Goal: Task Accomplishment & Management: Manage account settings

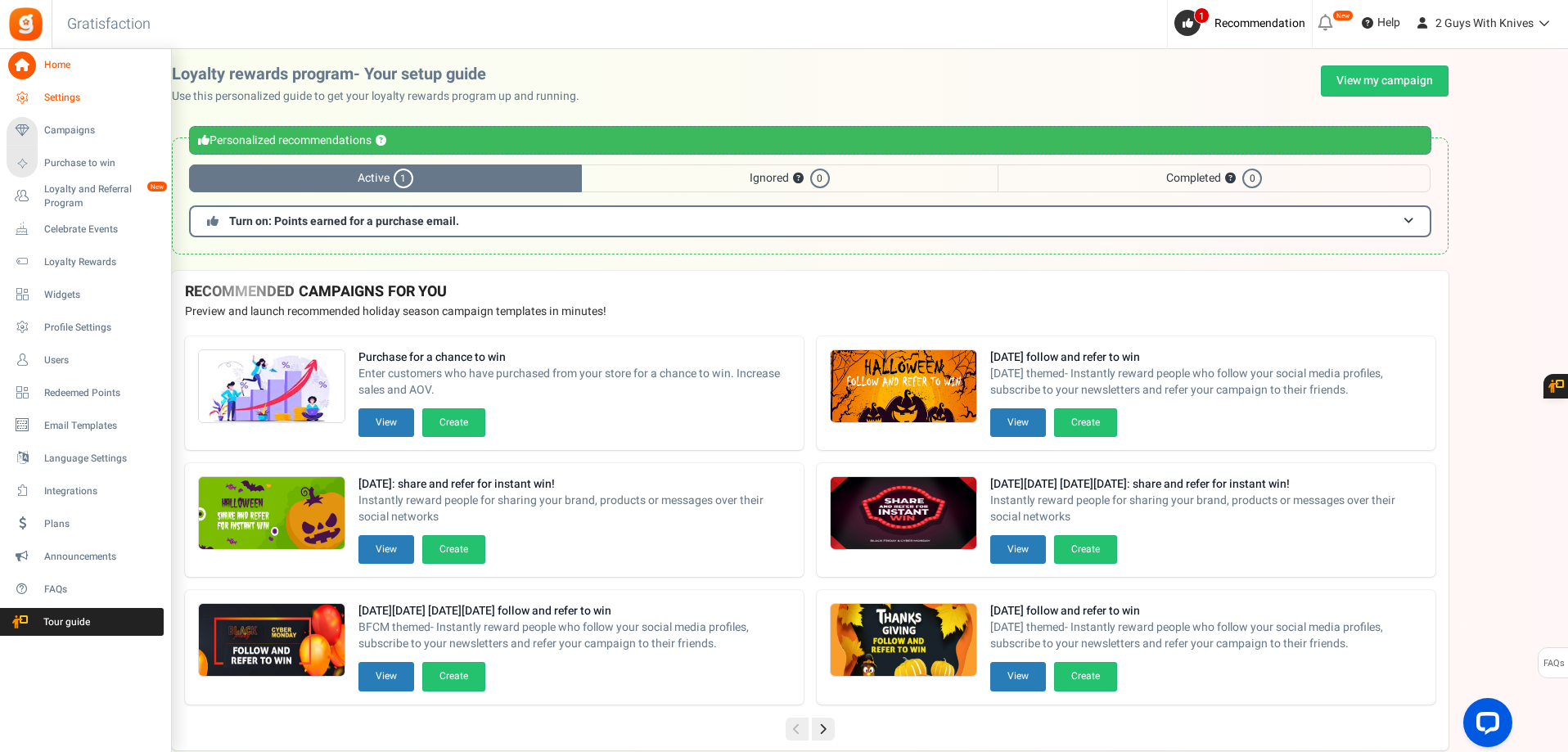
click at [72, 91] on span "Settings" at bounding box center [101, 98] width 115 height 14
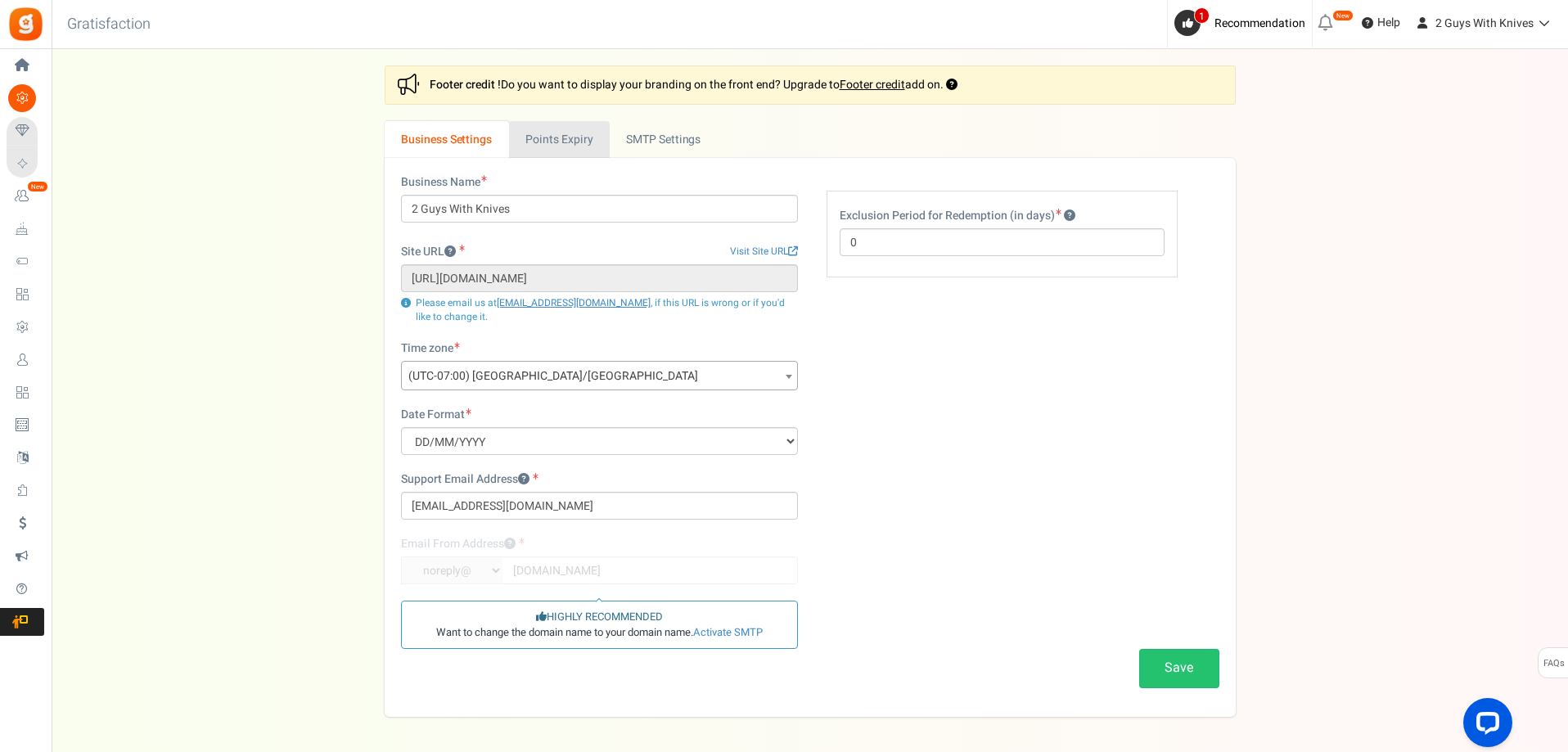
click at [563, 152] on link "Points Expiry" at bounding box center [559, 139] width 100 height 37
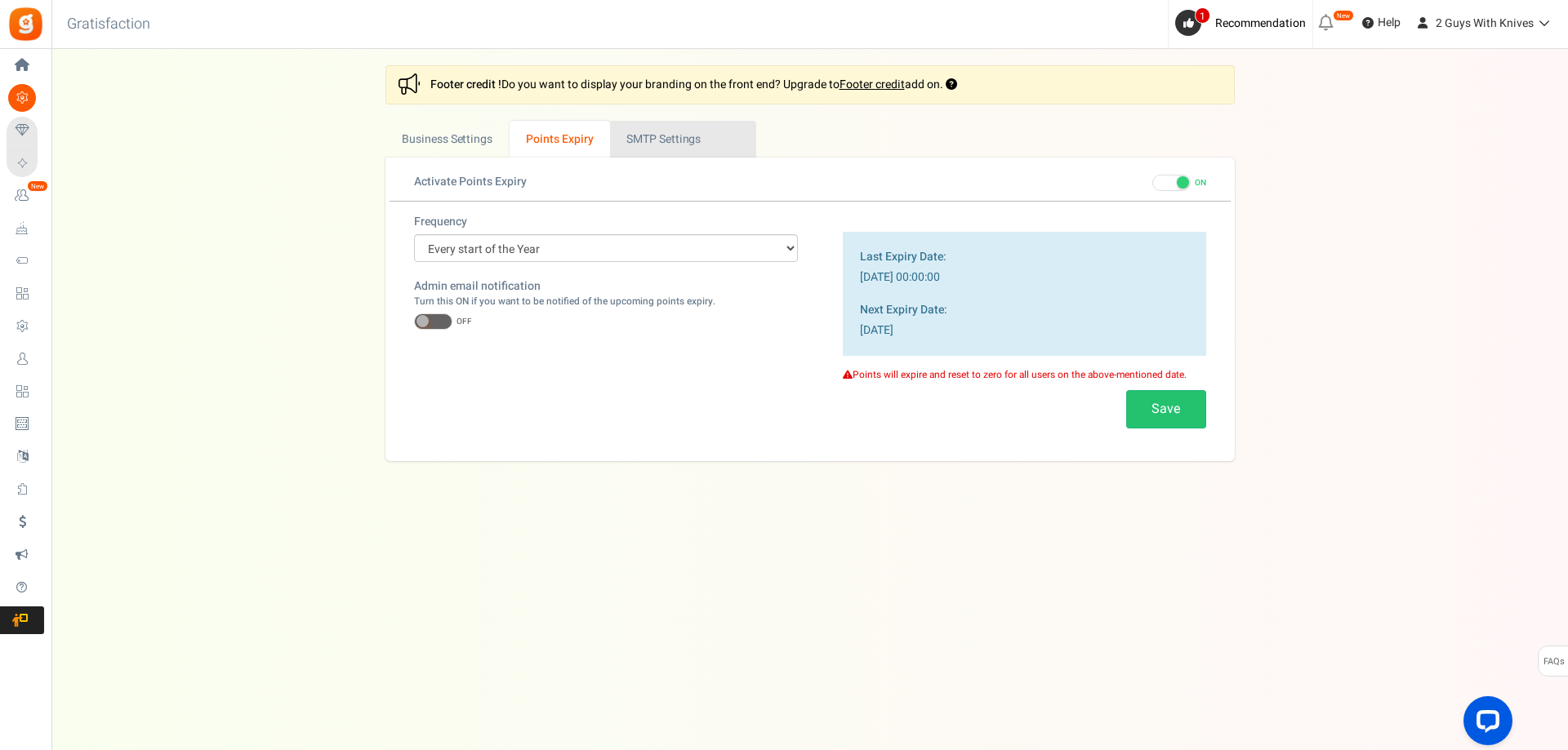
click at [667, 142] on link "Active SMTP Settings" at bounding box center [683, 139] width 146 height 37
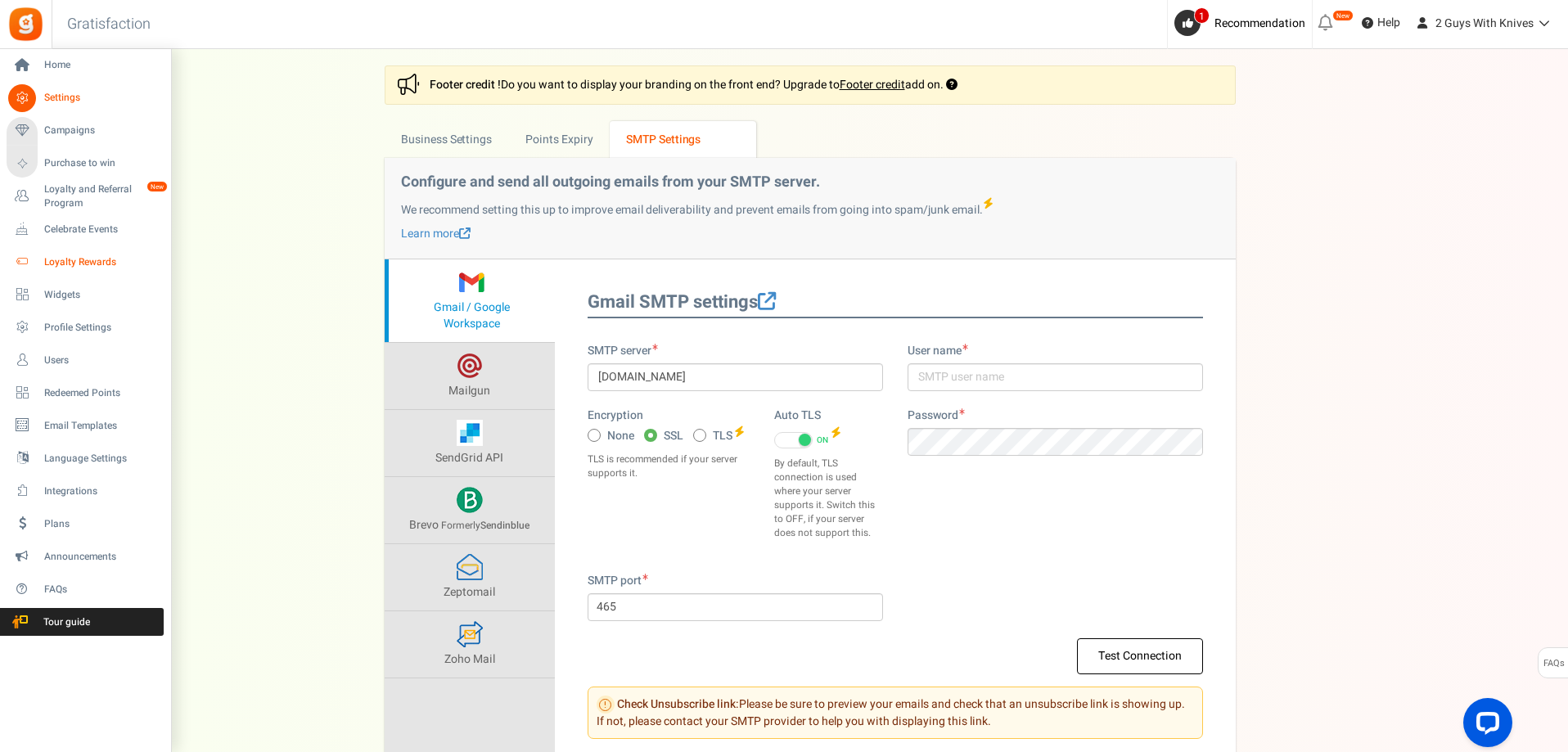
click at [84, 268] on span "Loyalty Rewards" at bounding box center [101, 263] width 115 height 14
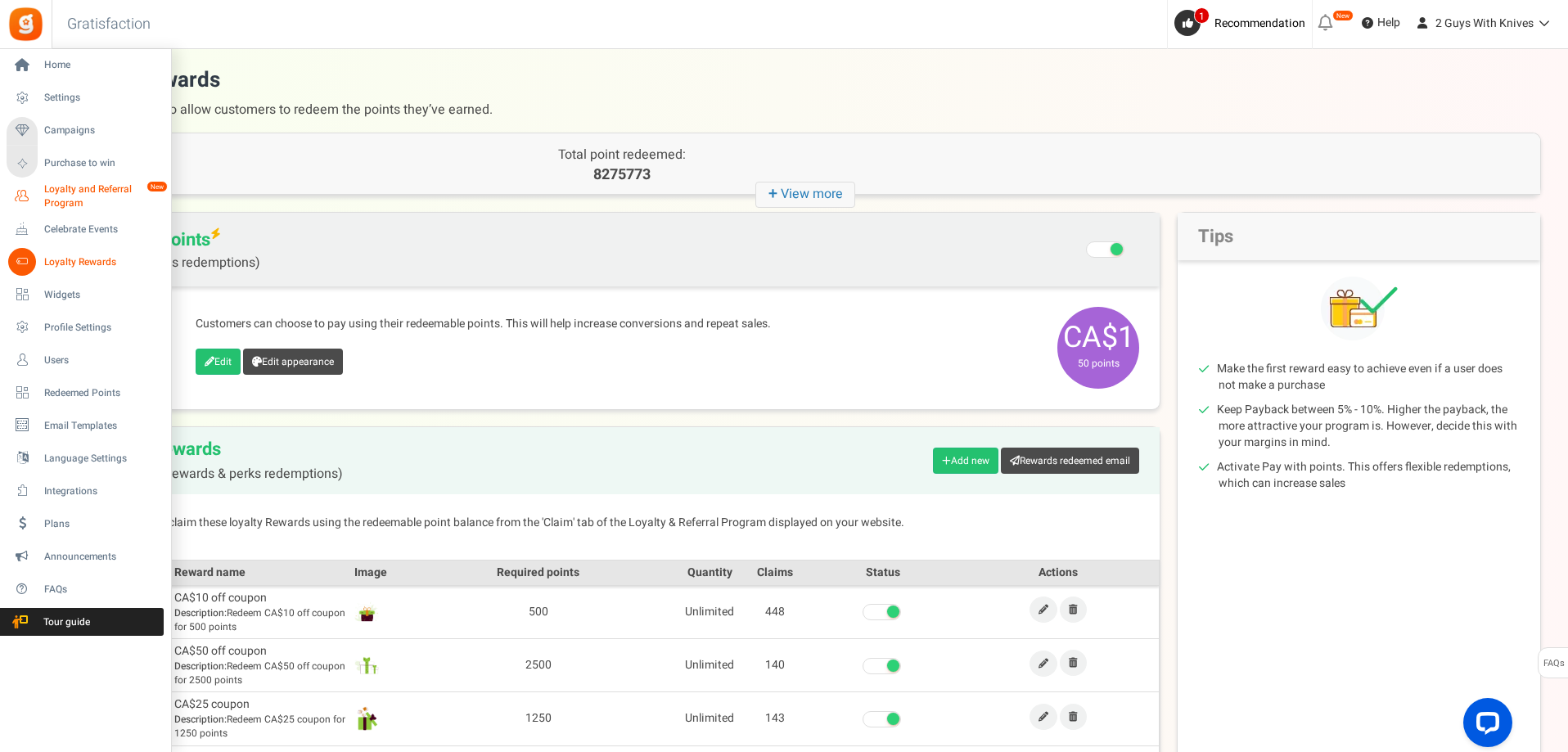
click at [70, 202] on span "Loyalty and Referral Program" at bounding box center [104, 197] width 120 height 28
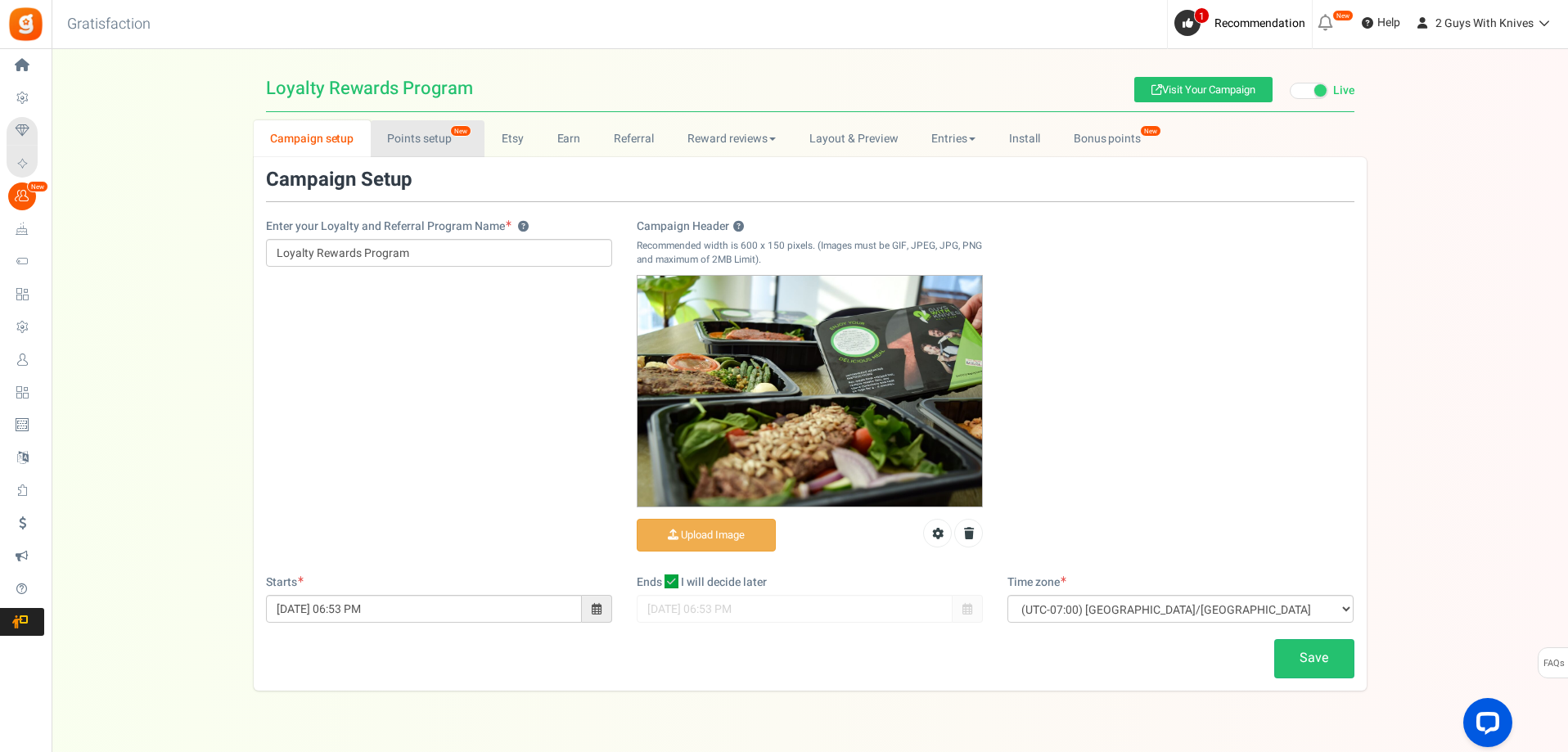
click at [424, 143] on link "Points setup New" at bounding box center [427, 138] width 114 height 37
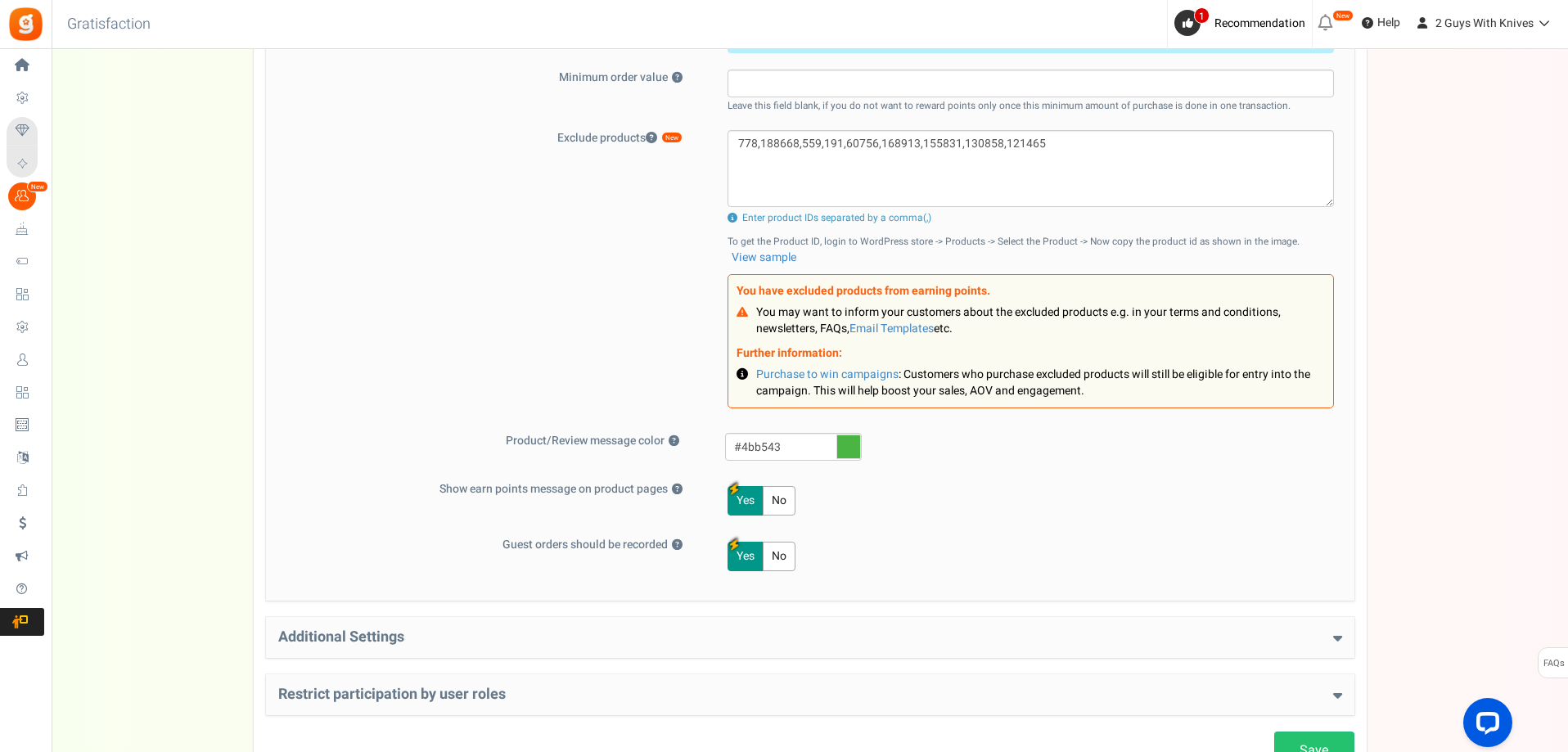
scroll to position [818, 0]
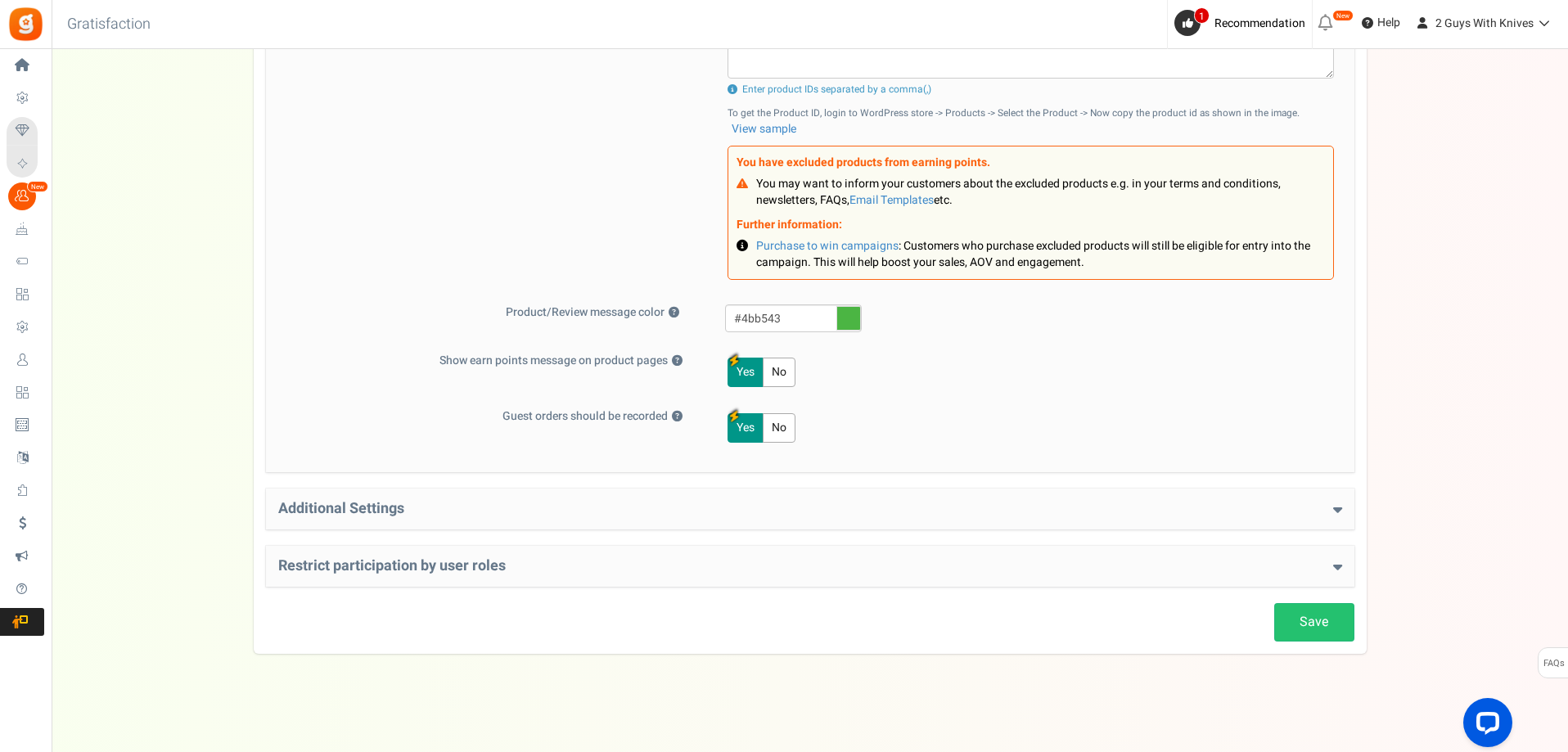
click at [547, 516] on h4 "Additional Settings" at bounding box center [810, 509] width 1064 height 17
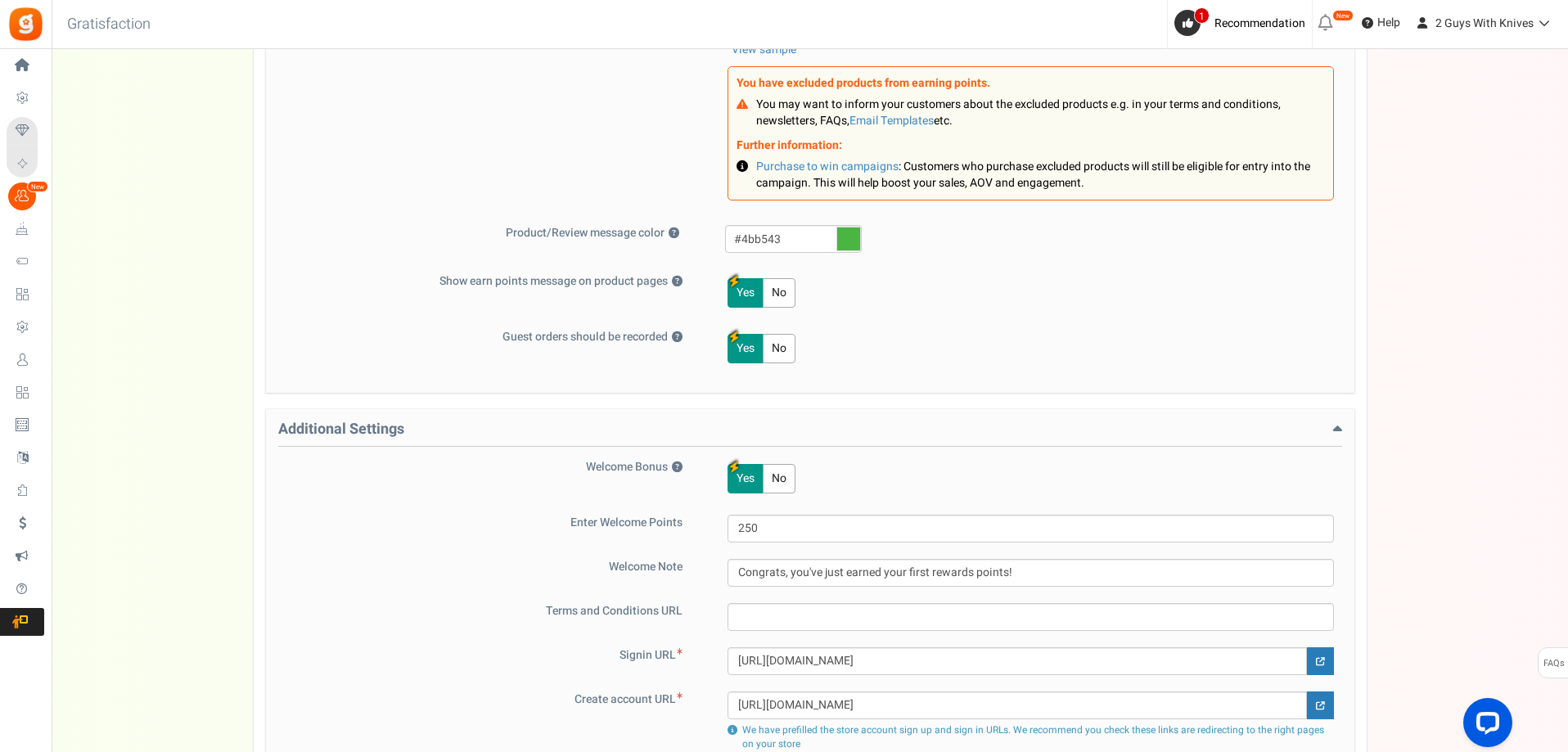
scroll to position [982, 0]
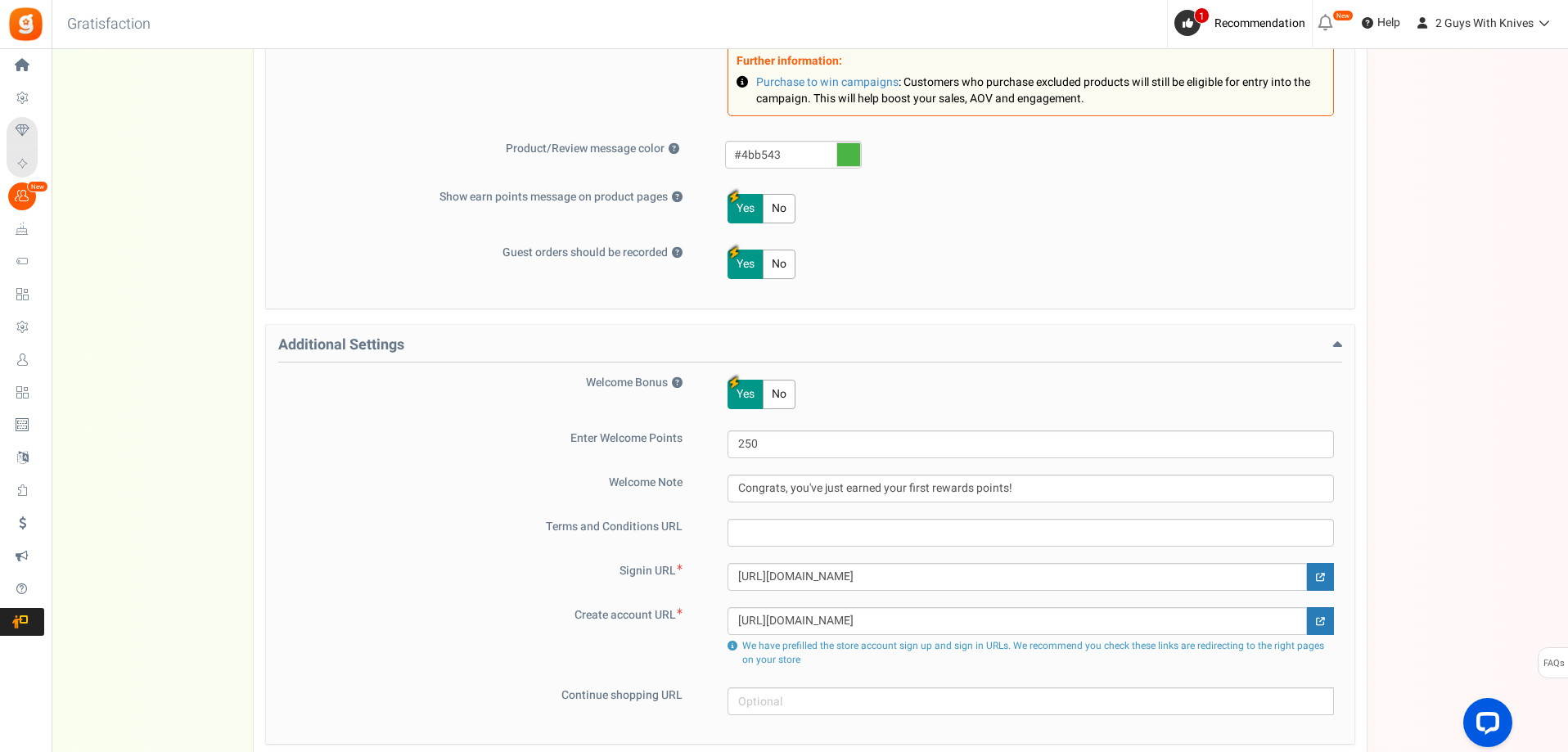
click at [442, 327] on div "Additional Settings Welcome Bonus ? Yes No Enter Welcome Points 250 Welcome Not…" at bounding box center [810, 534] width 1089 height 419
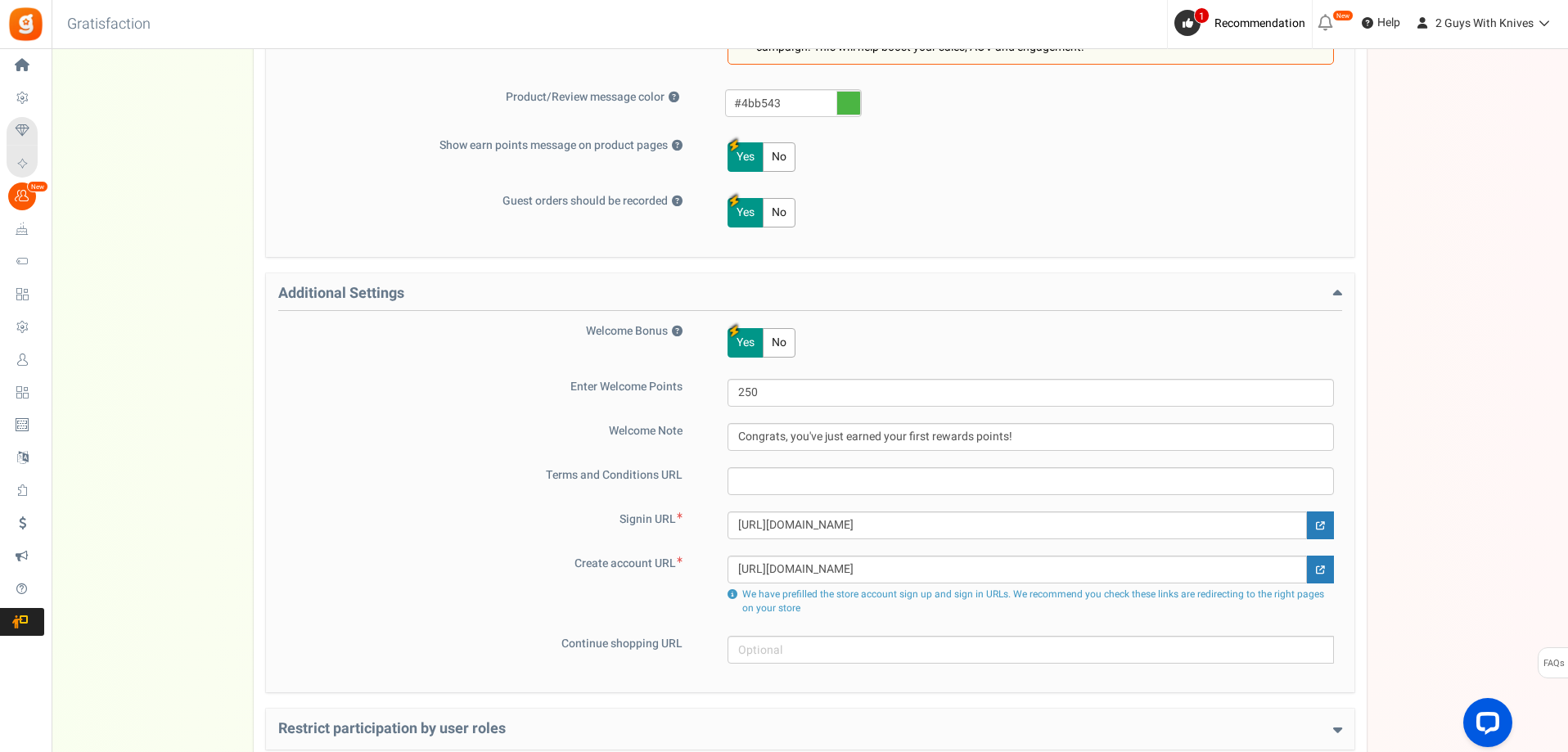
click at [341, 281] on div "Additional Settings Welcome Bonus ? Yes No Enter Welcome Points 250 Welcome Not…" at bounding box center [810, 482] width 1089 height 419
click at [339, 292] on h4 "Additional Settings" at bounding box center [810, 298] width 1064 height 26
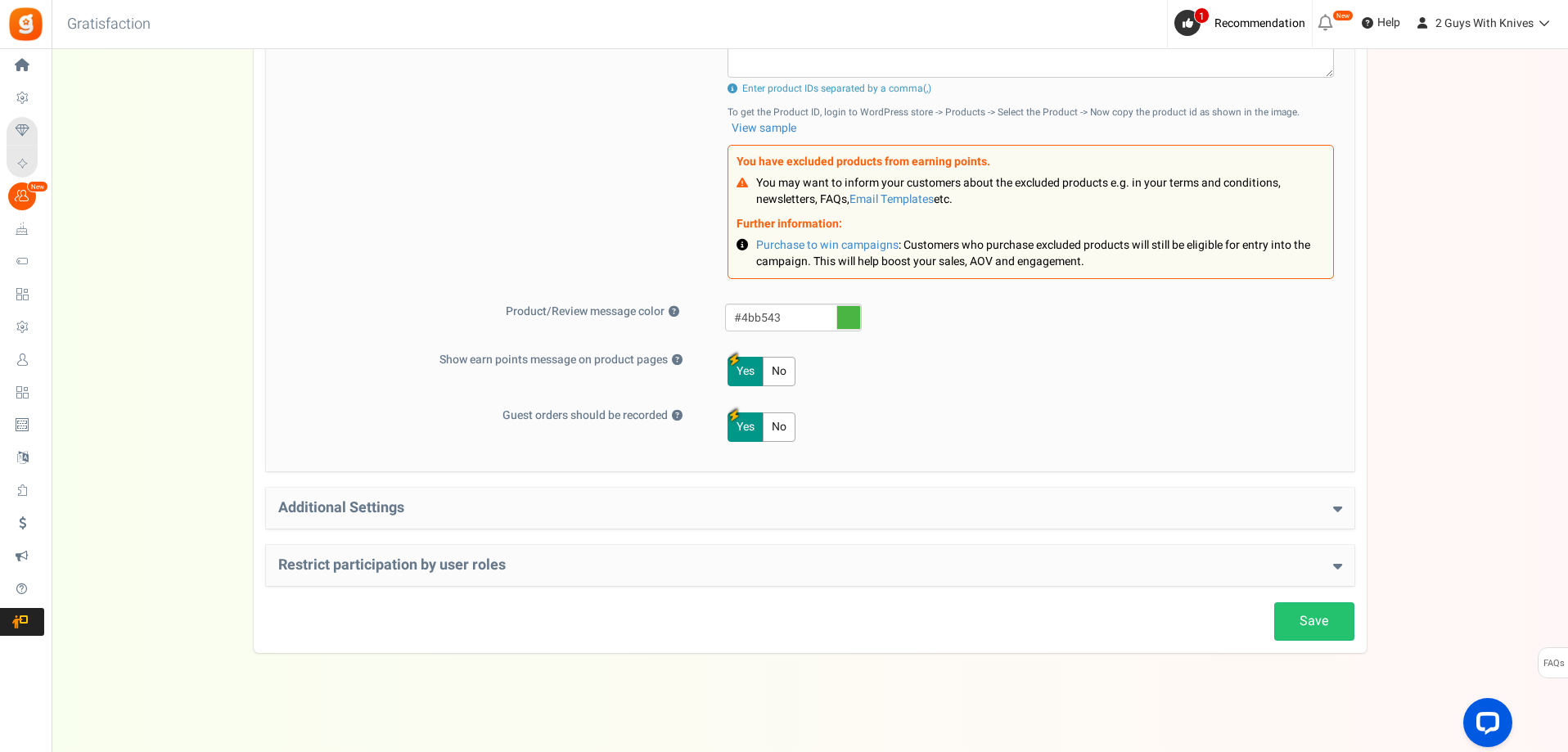
click at [369, 574] on h4 "Restrict participation by user roles" at bounding box center [810, 565] width 1064 height 17
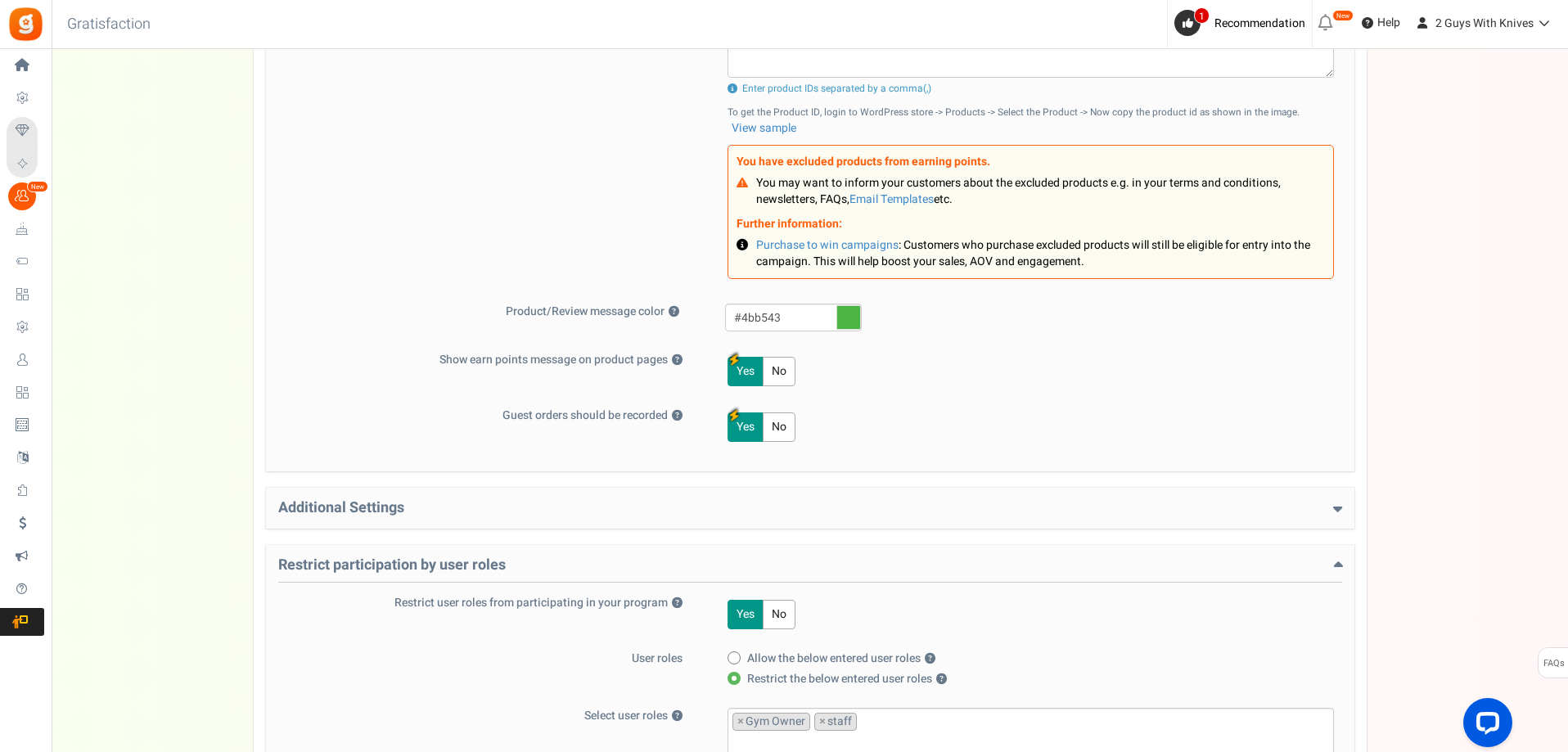
scroll to position [1034, 0]
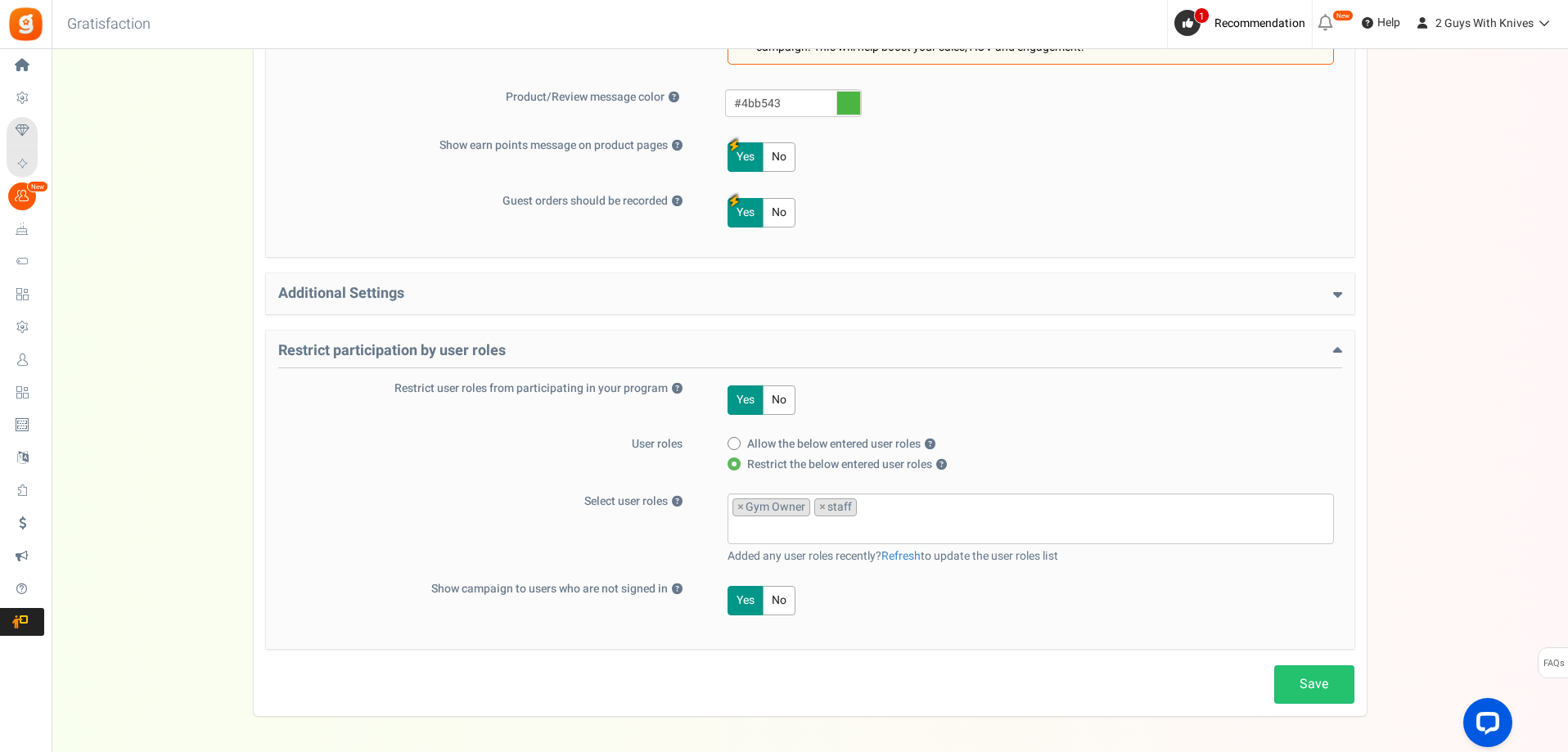
click at [412, 359] on h4 "Restrict participation by user roles" at bounding box center [810, 355] width 1064 height 26
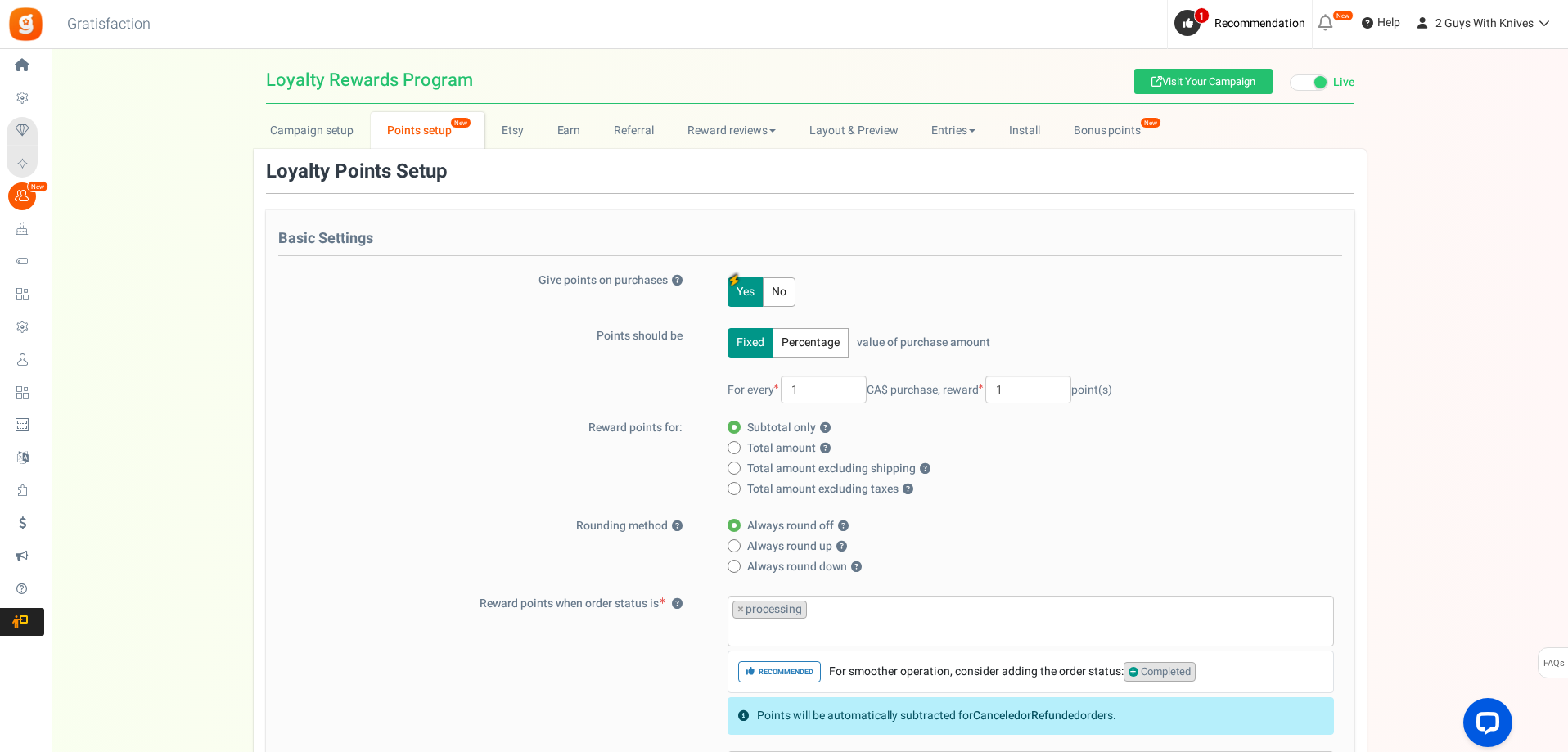
scroll to position [1, 0]
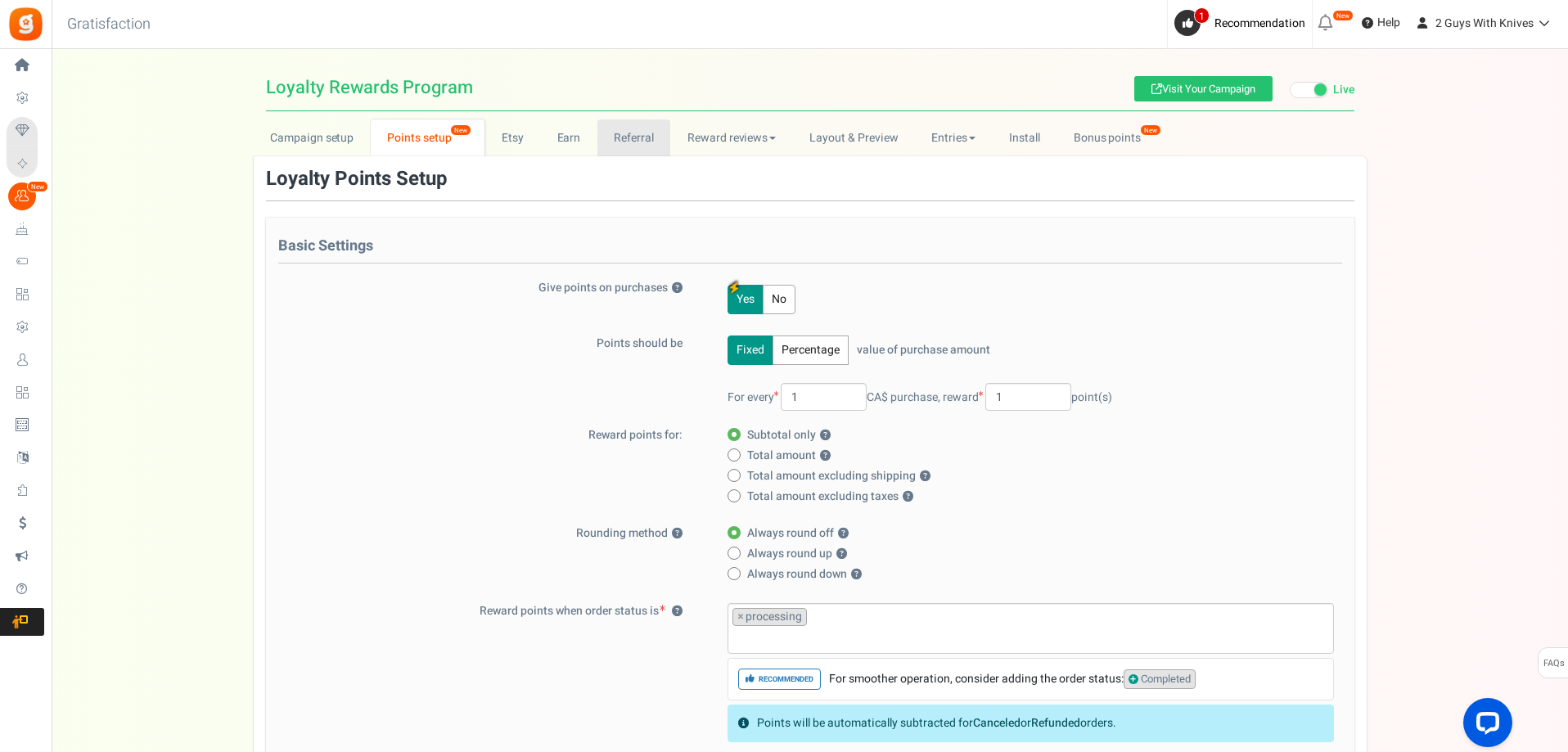
click at [628, 133] on link "Referral" at bounding box center [635, 138] width 74 height 37
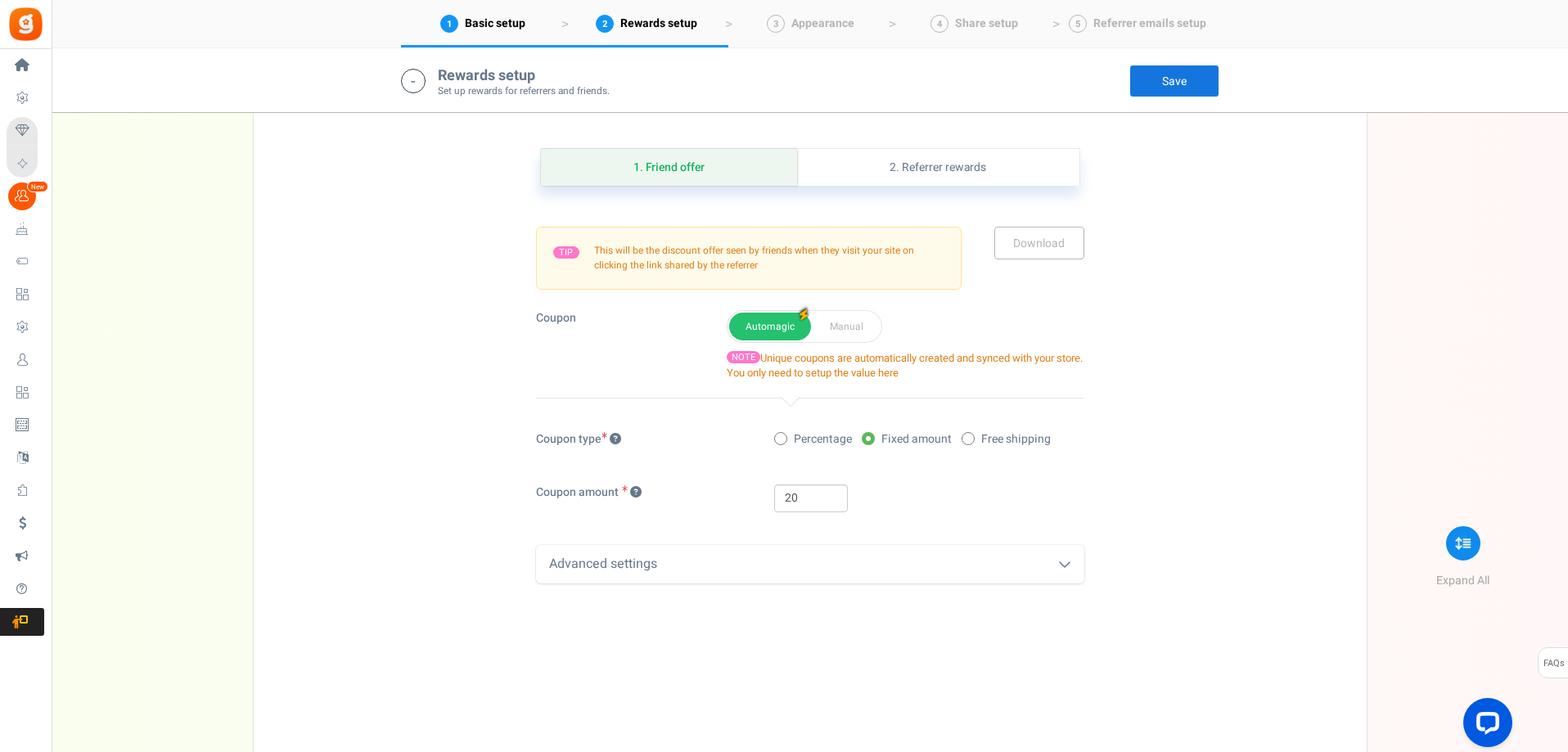
scroll to position [738, 0]
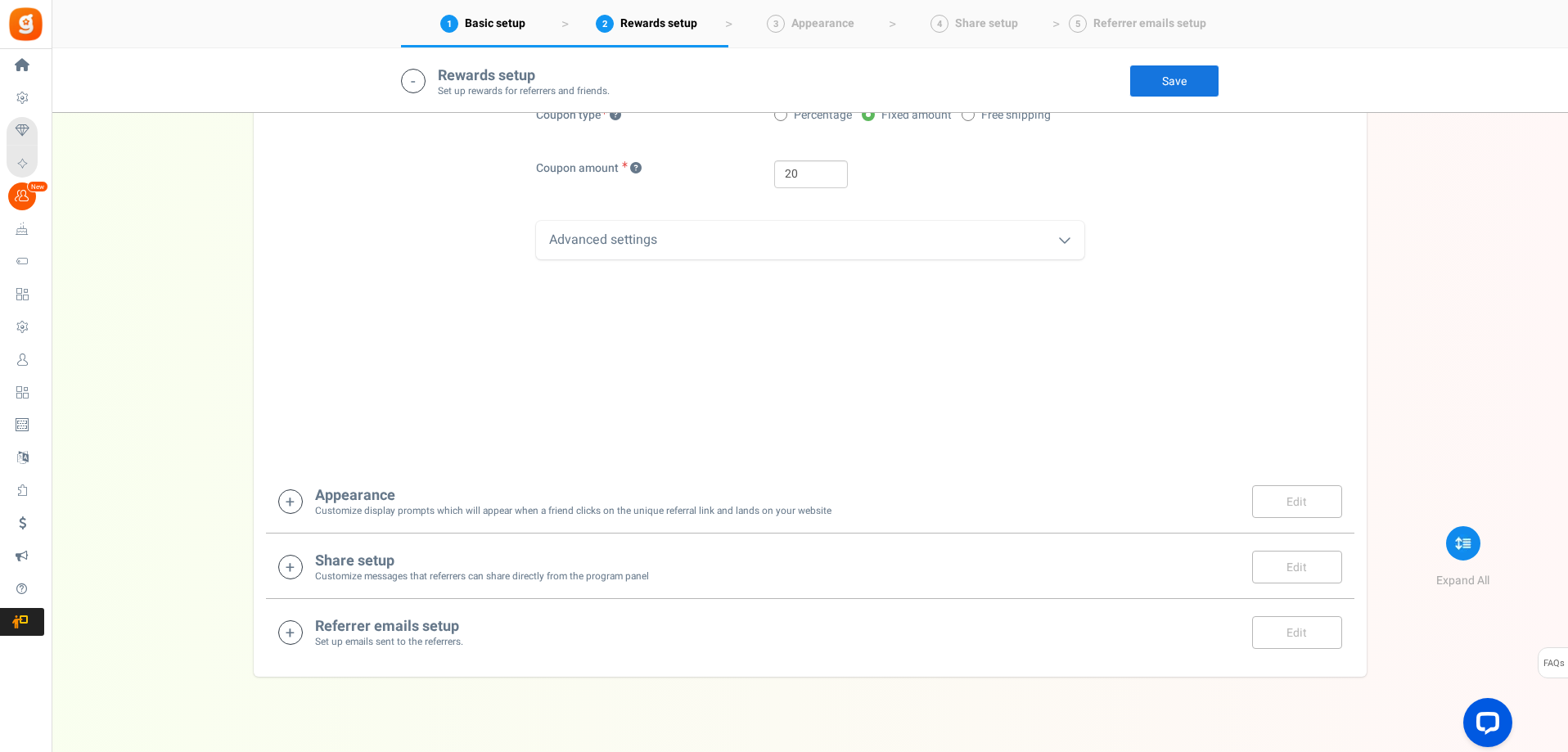
click at [410, 491] on h4 "Appearance" at bounding box center [573, 495] width 516 height 17
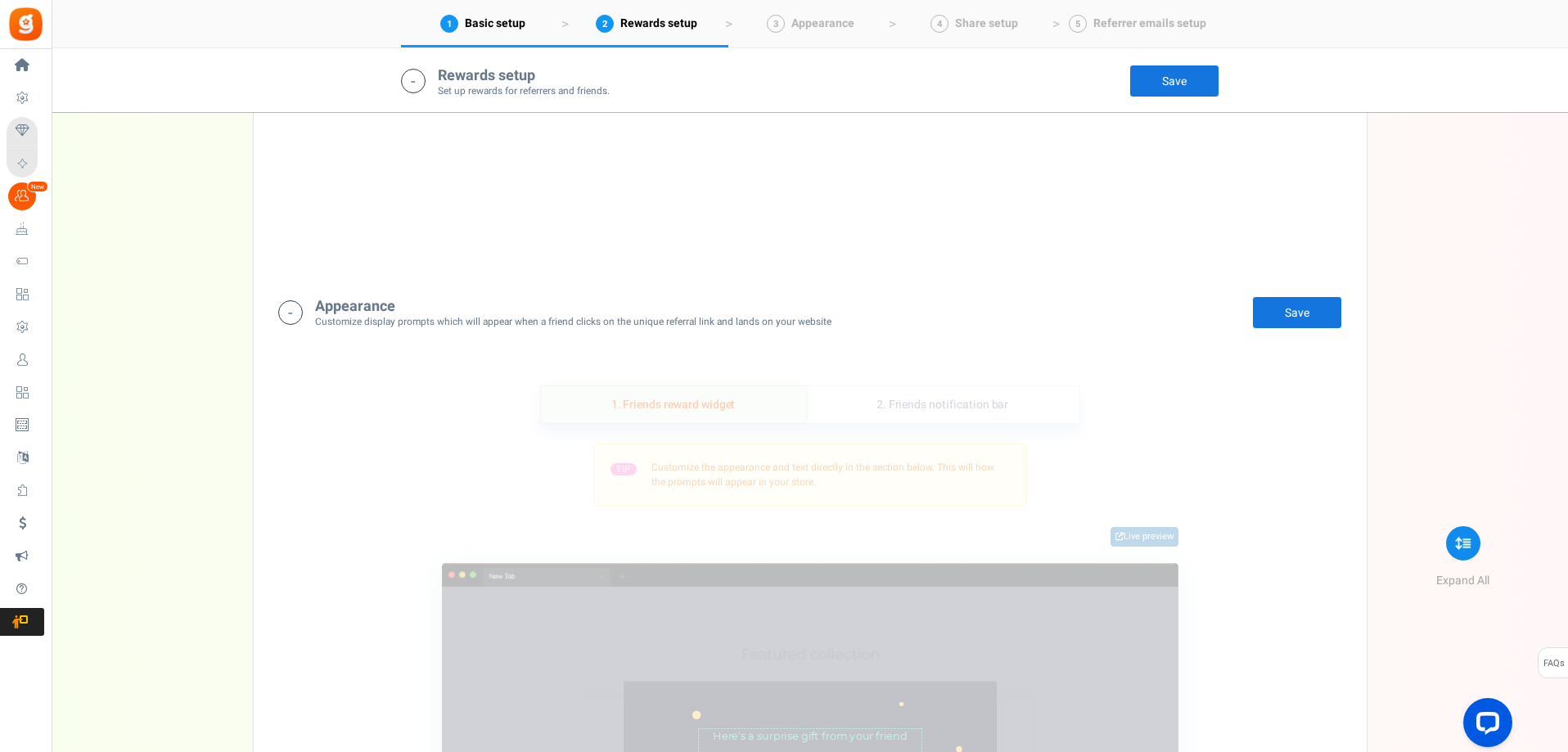
scroll to position [912, 0]
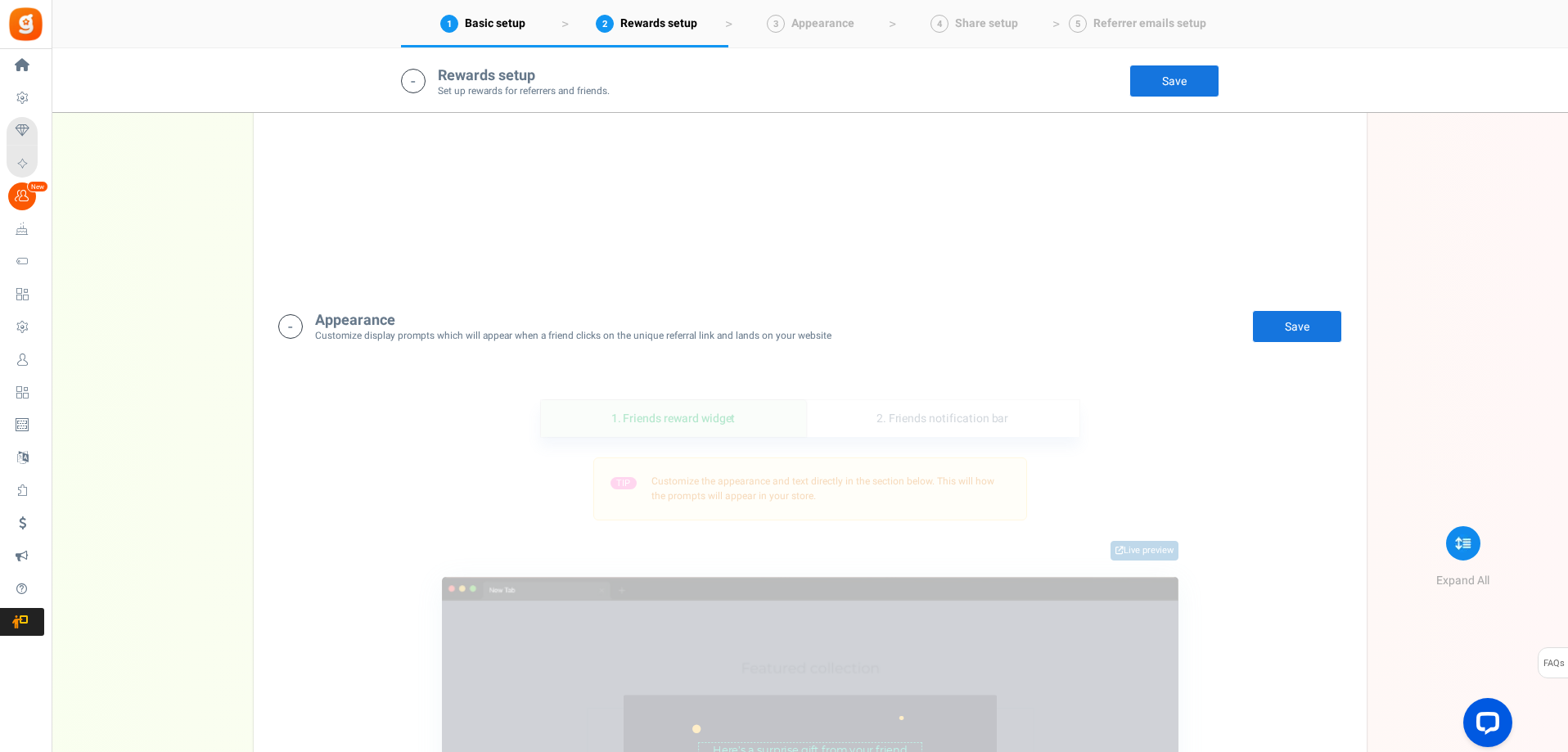
click at [349, 315] on h4 "Appearance" at bounding box center [573, 321] width 516 height 17
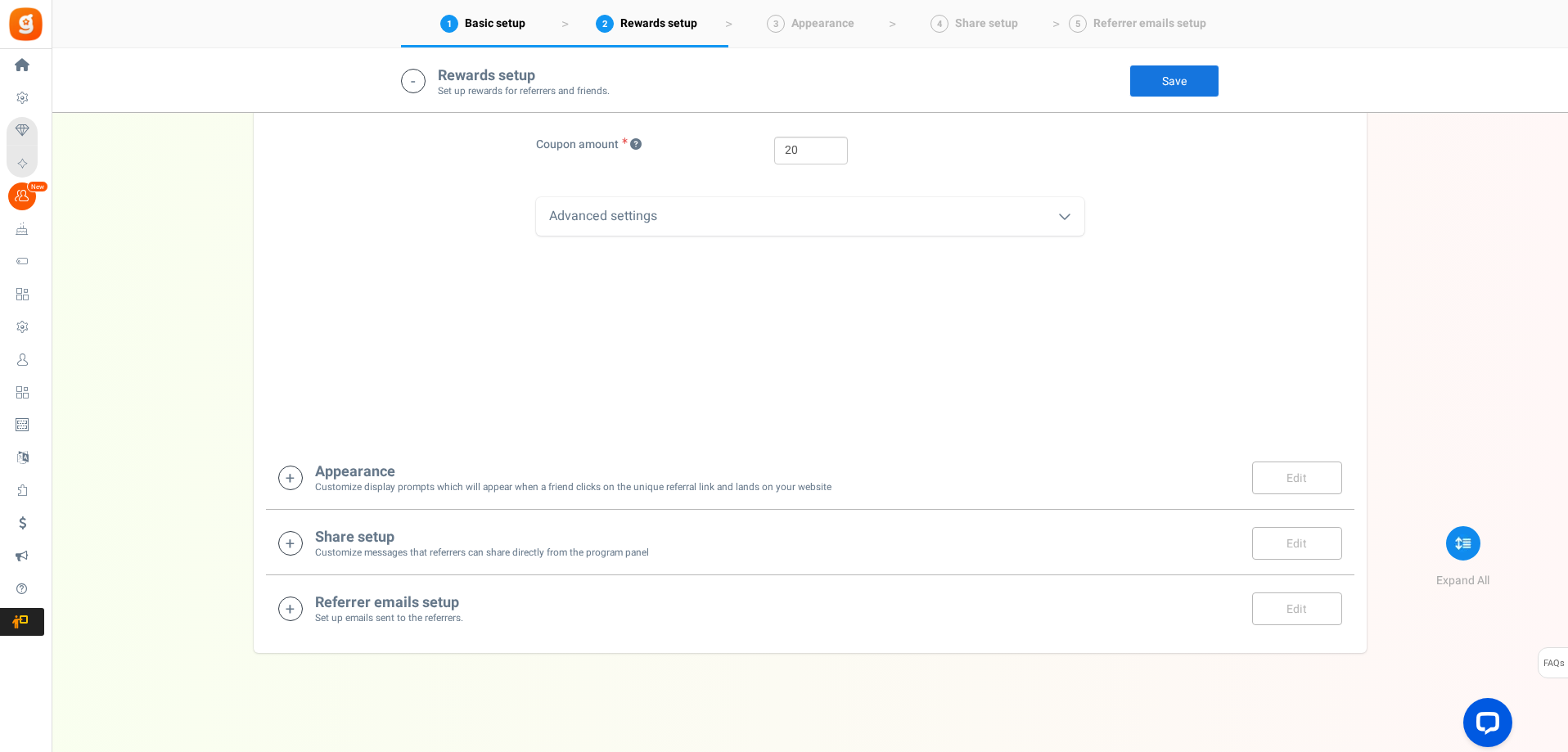
click at [360, 540] on h4 "Share setup" at bounding box center [481, 538] width 334 height 17
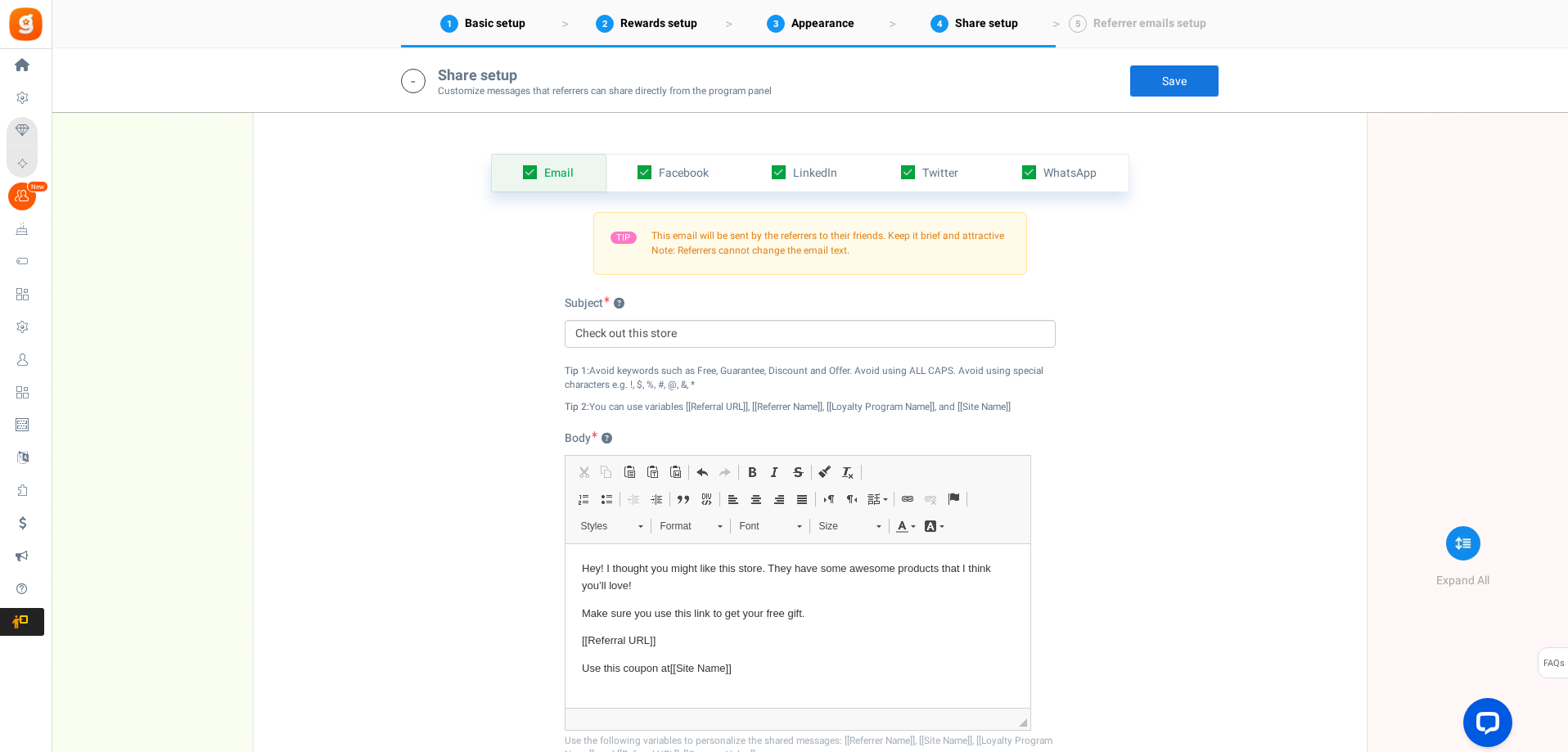
scroll to position [978, 0]
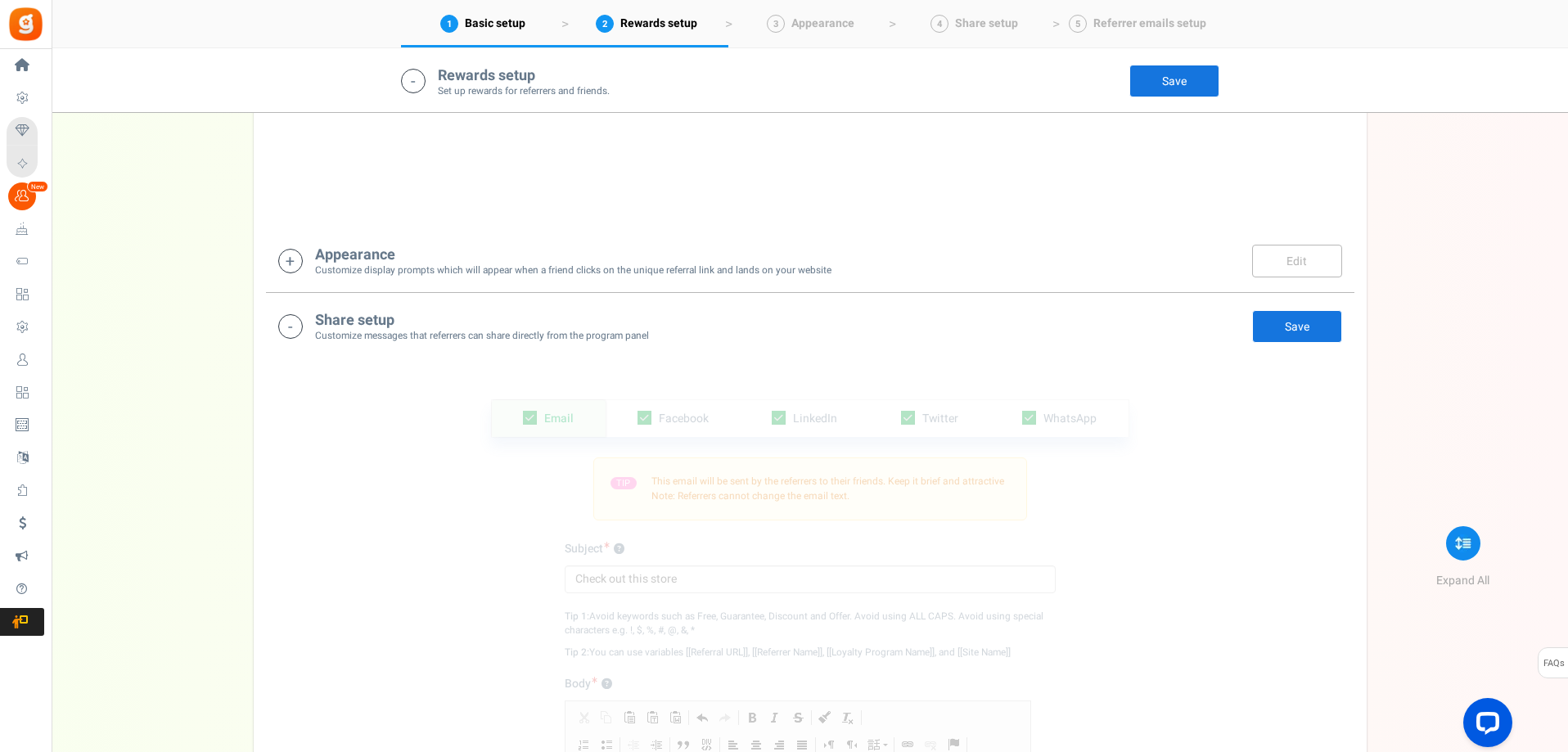
click at [344, 321] on h4 "Share setup" at bounding box center [481, 321] width 334 height 17
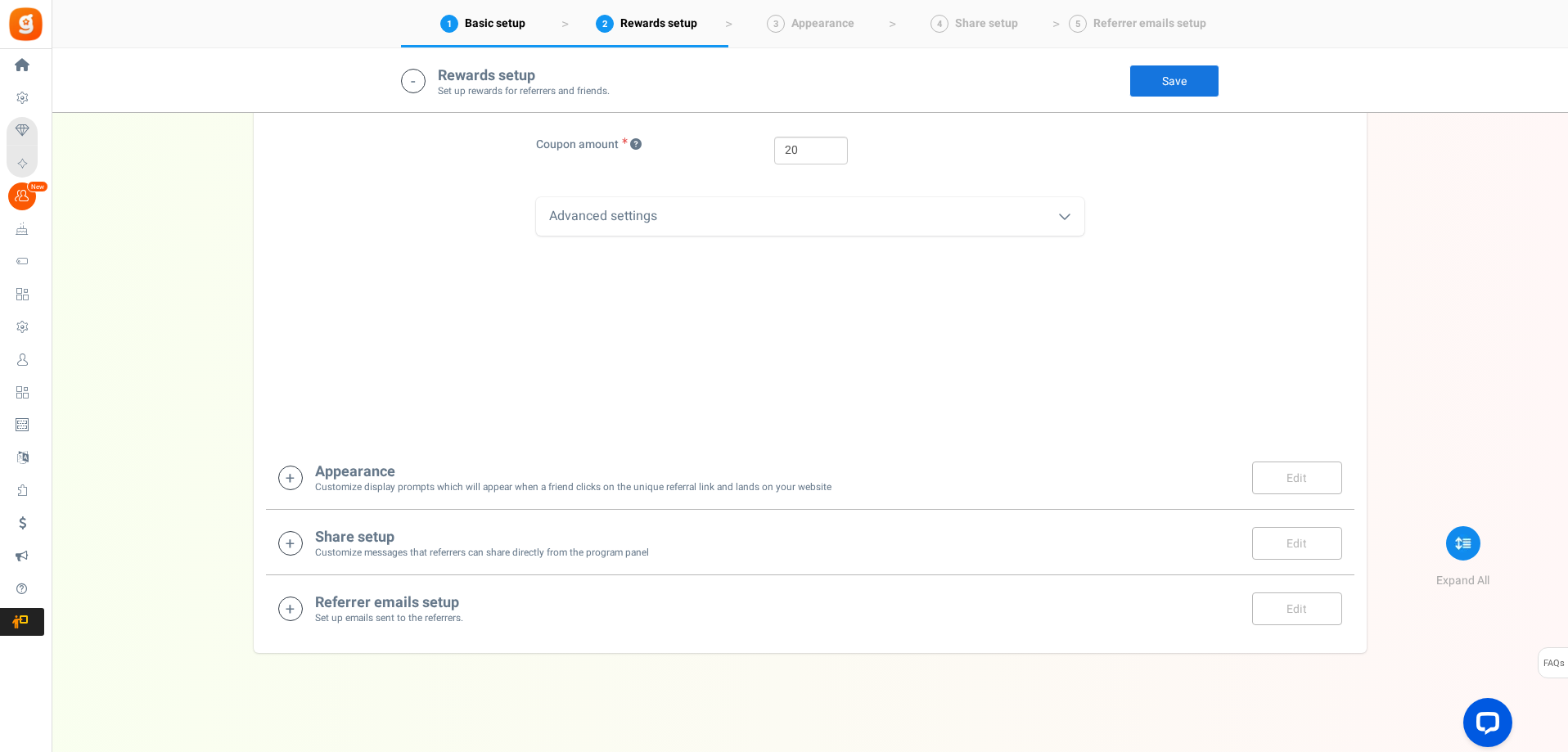
click at [403, 596] on h4 "Referrer emails setup" at bounding box center [389, 603] width 148 height 17
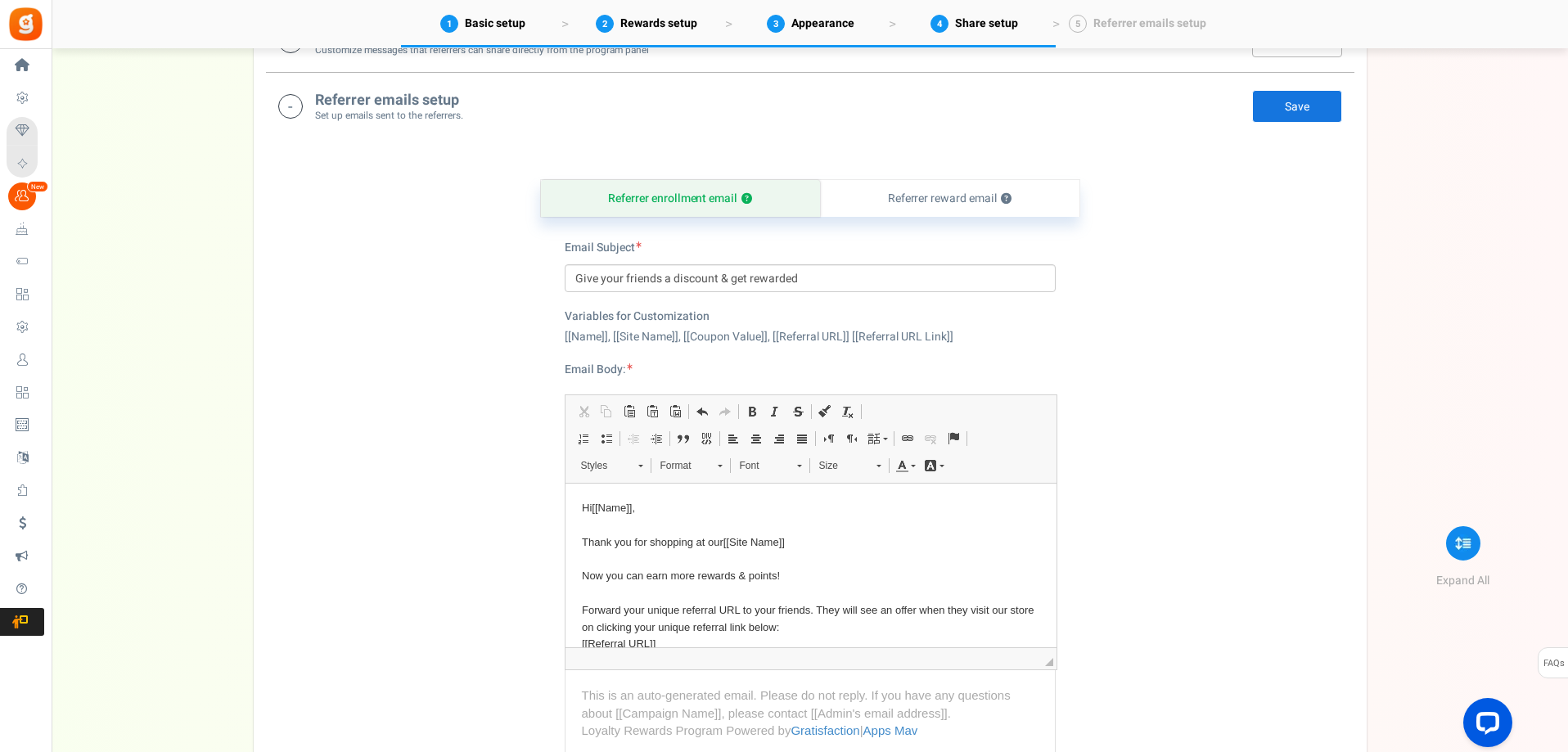
scroll to position [1289, 0]
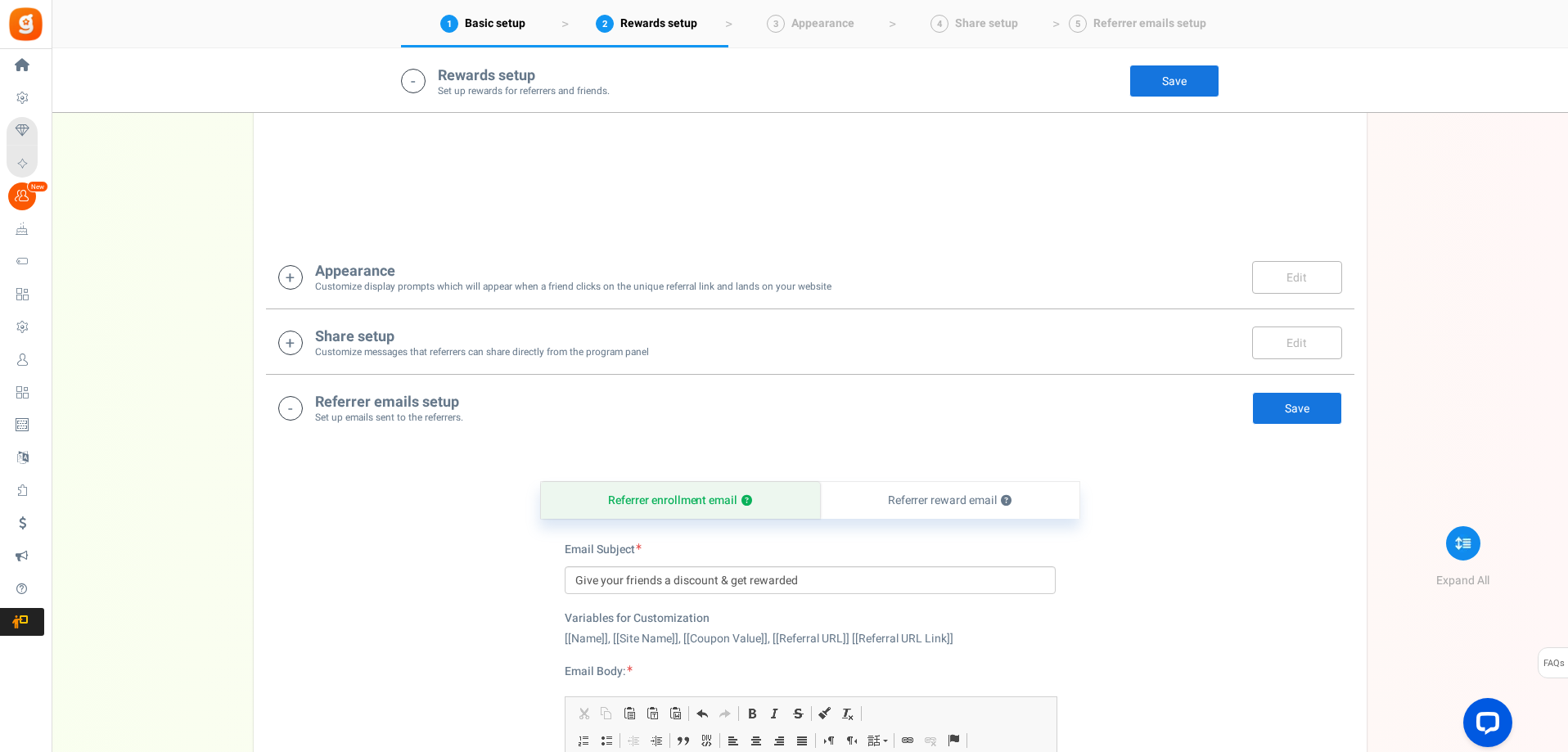
click at [388, 395] on h4 "Referrer emails setup" at bounding box center [389, 403] width 148 height 17
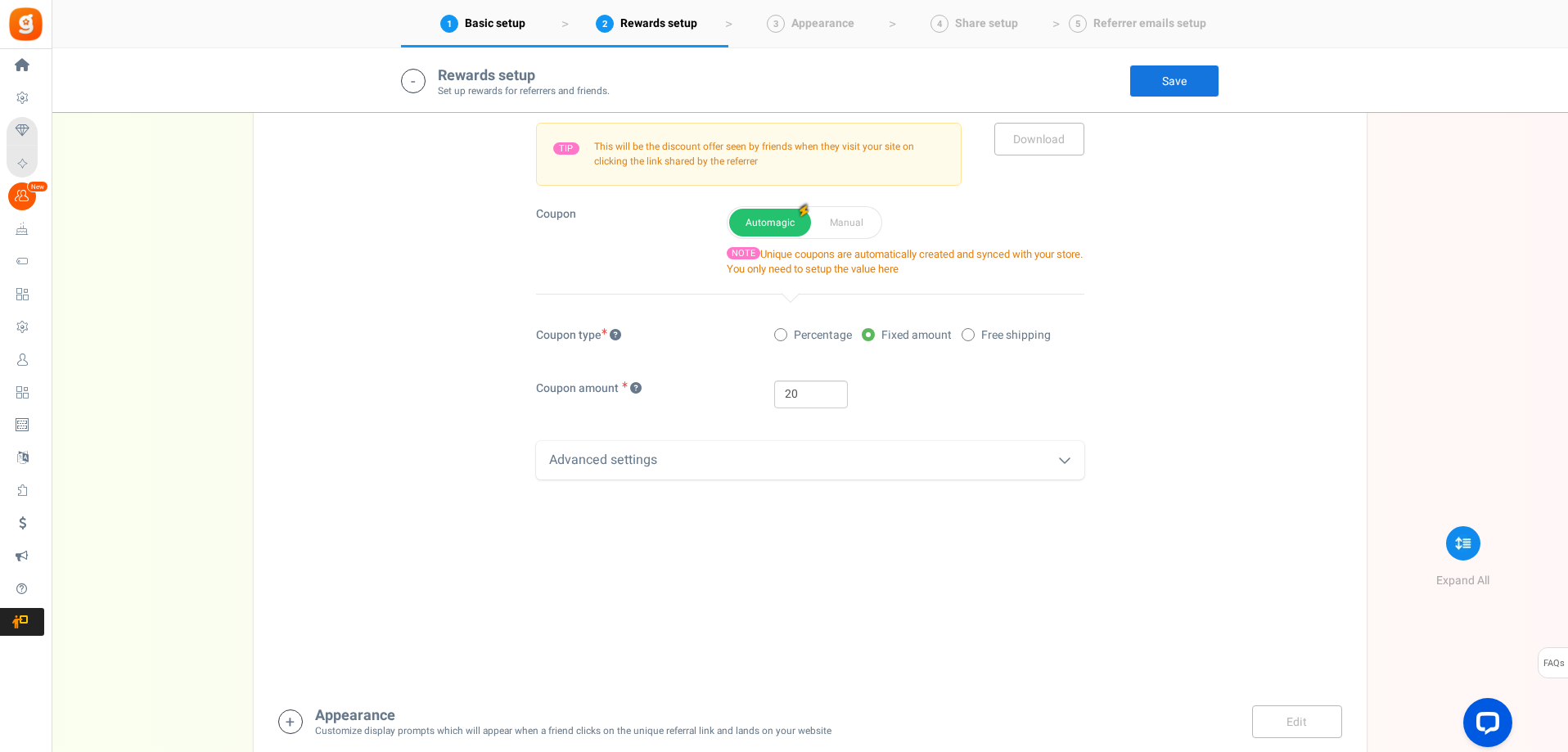
scroll to position [516, 0]
click at [690, 465] on div "Advanced settings" at bounding box center [810, 462] width 548 height 39
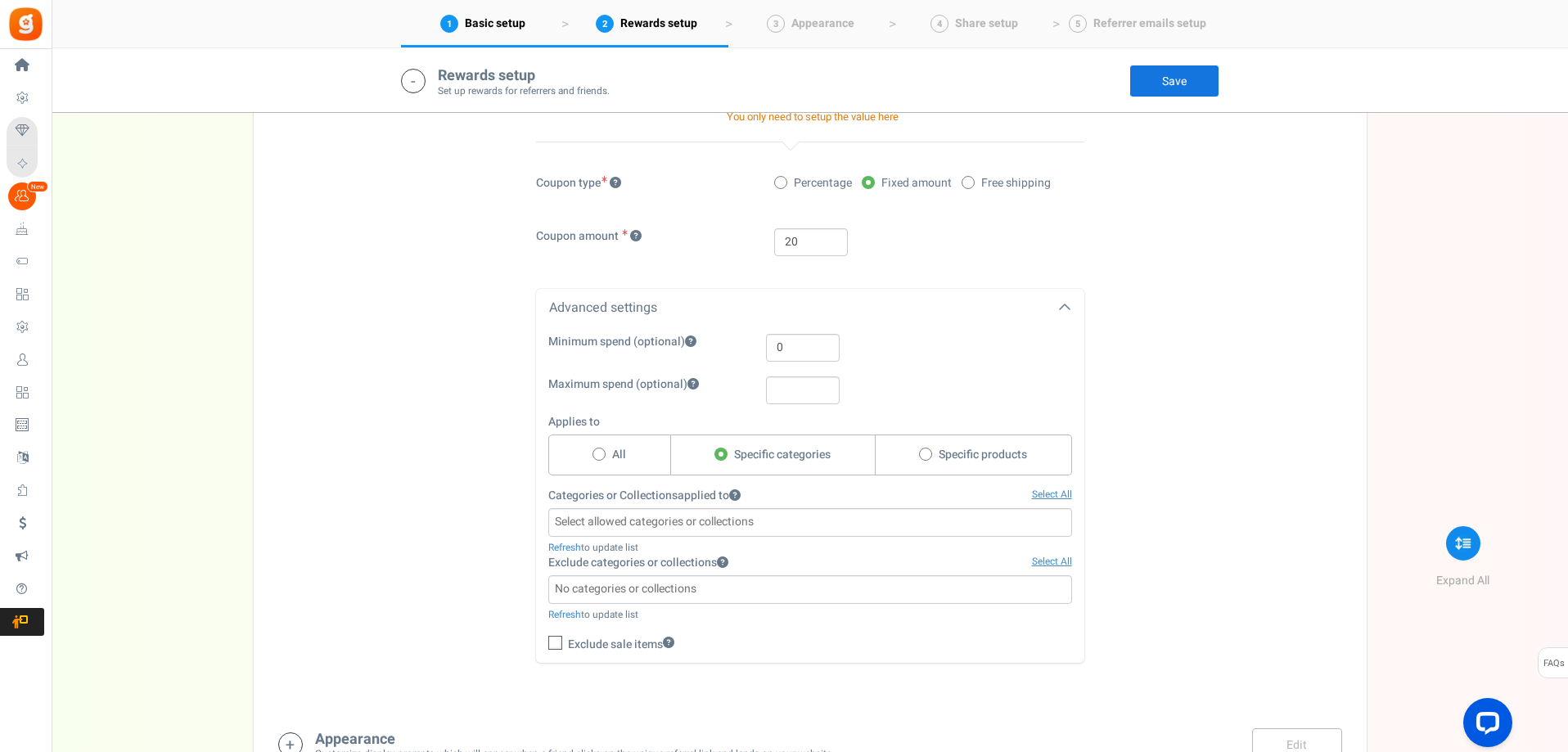
scroll to position [680, 0]
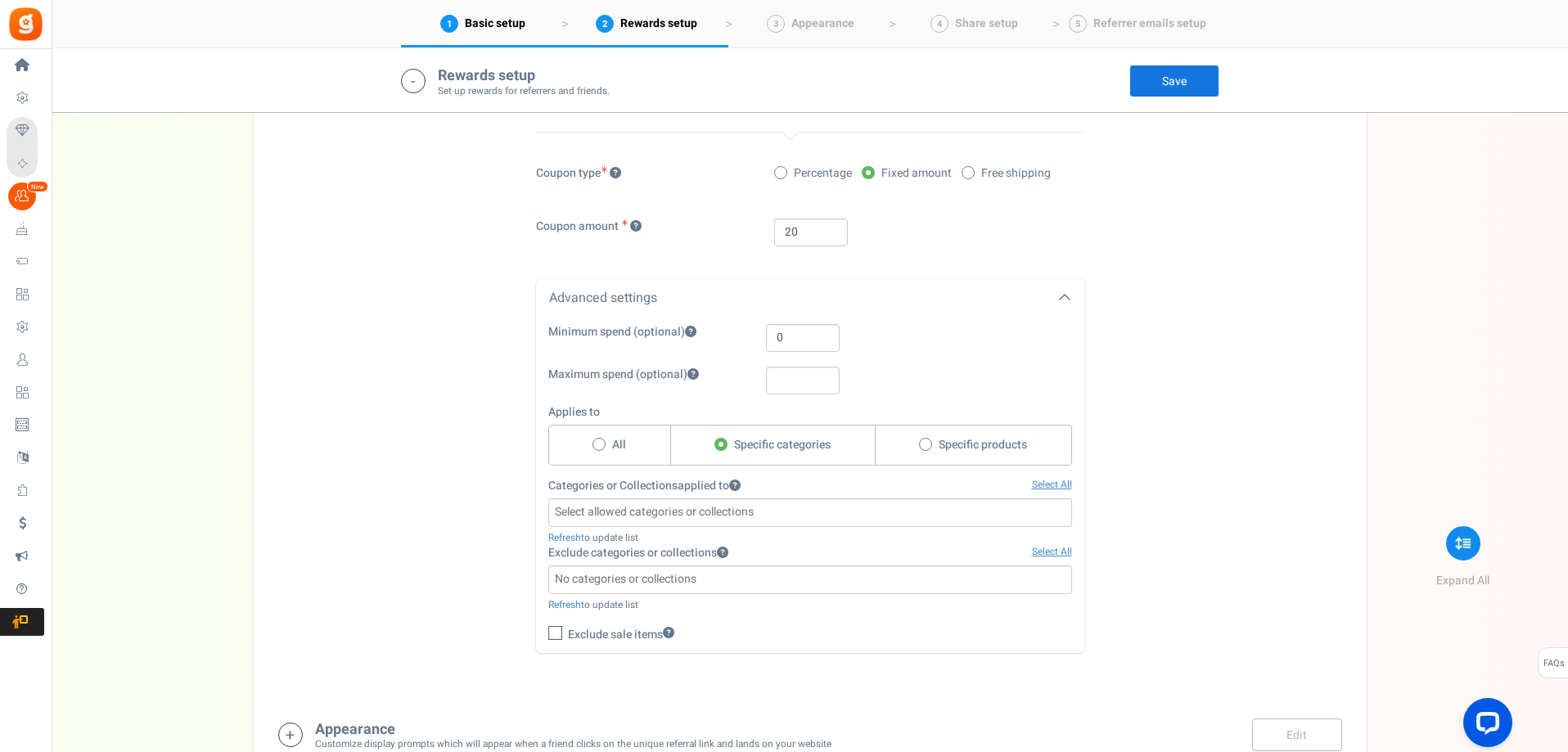
click at [652, 301] on div "Advanced settings" at bounding box center [810, 299] width 548 height 39
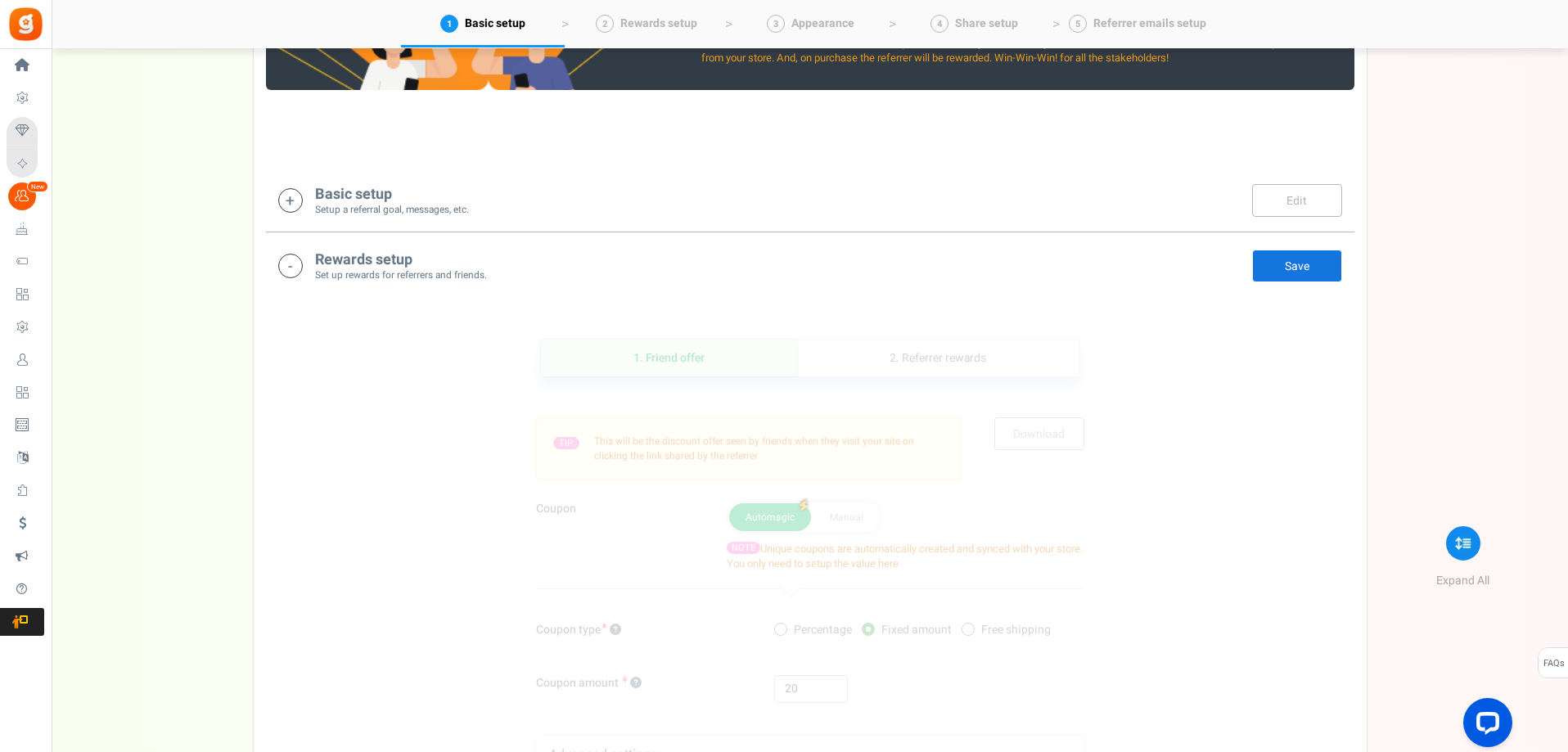
scroll to position [189, 0]
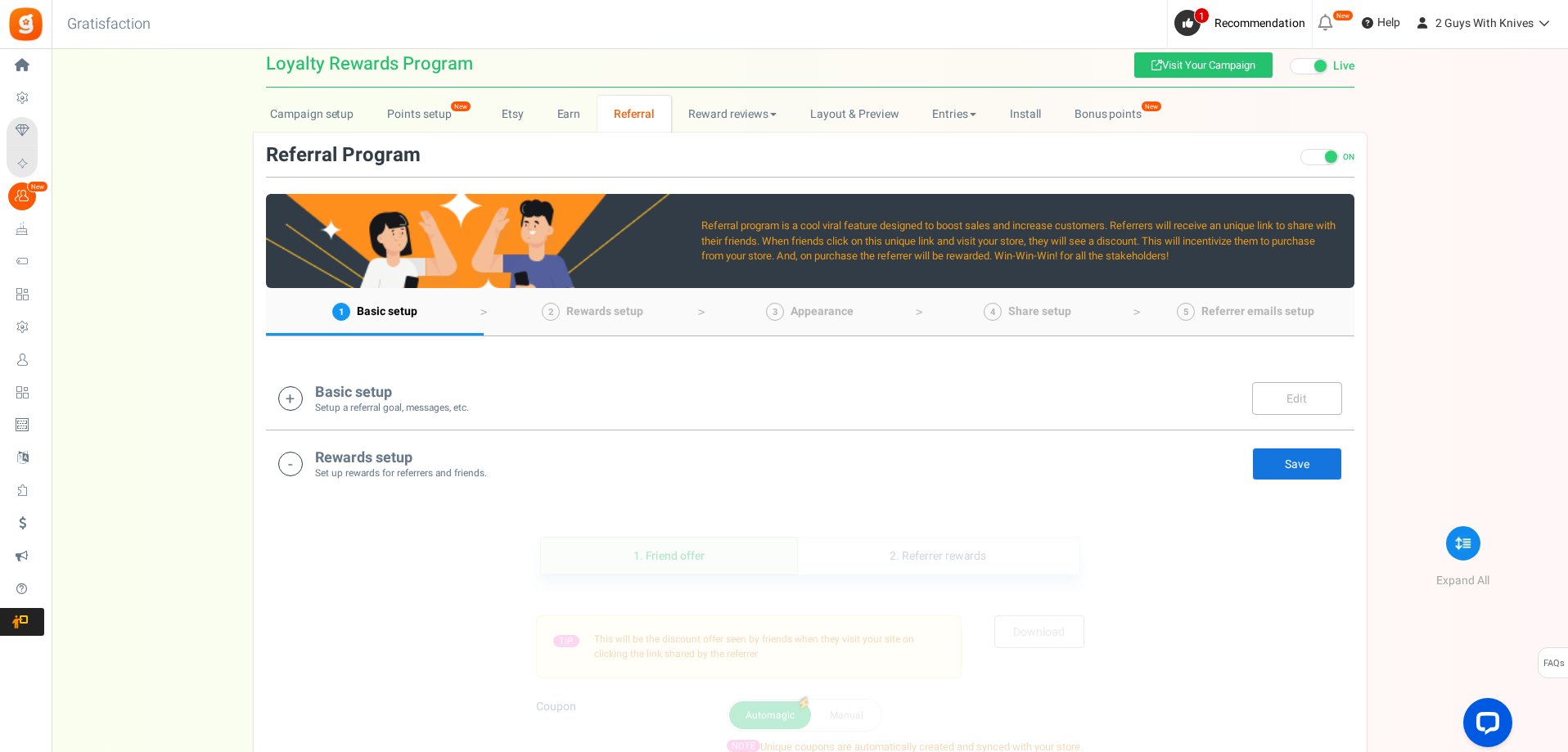
click at [362, 397] on h4 "Basic setup" at bounding box center [391, 392] width 154 height 17
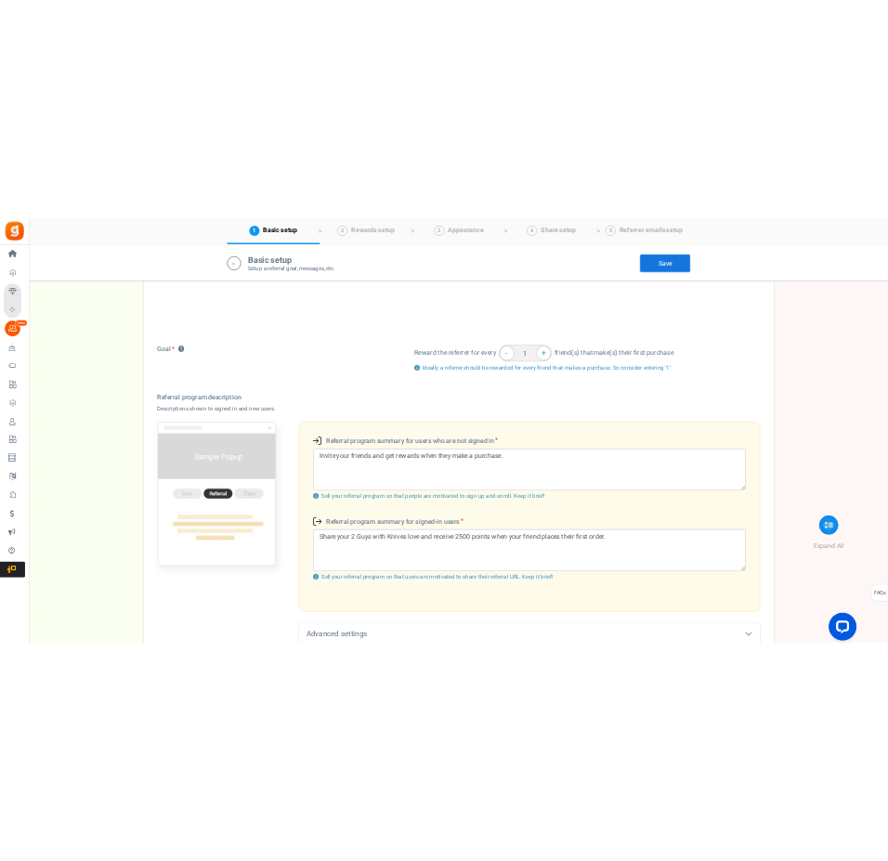
scroll to position [388, 0]
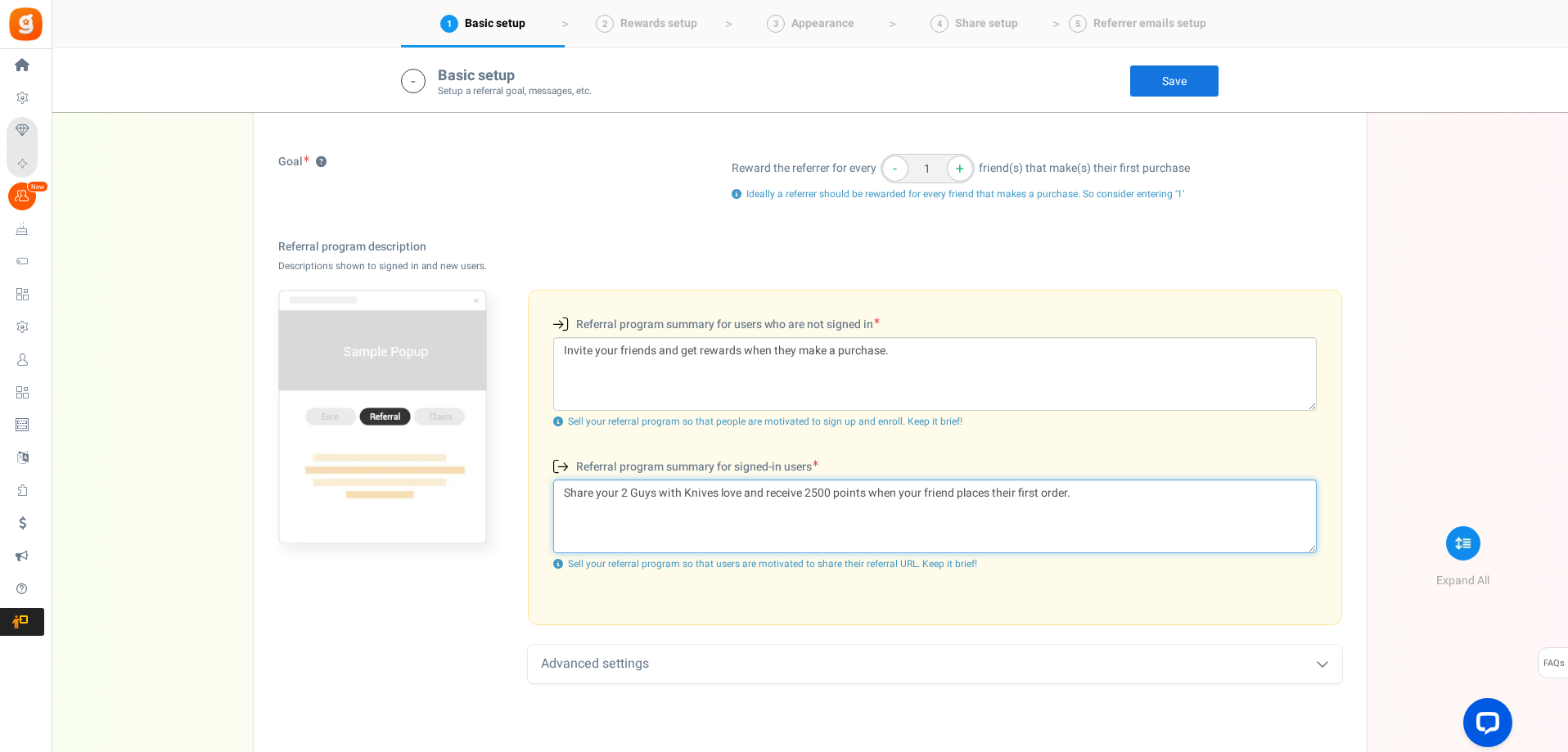
click at [1155, 509] on textarea "Share your 2 Guys with Knives love and receive 2500 points when your friend pla…" at bounding box center [935, 517] width 763 height 74
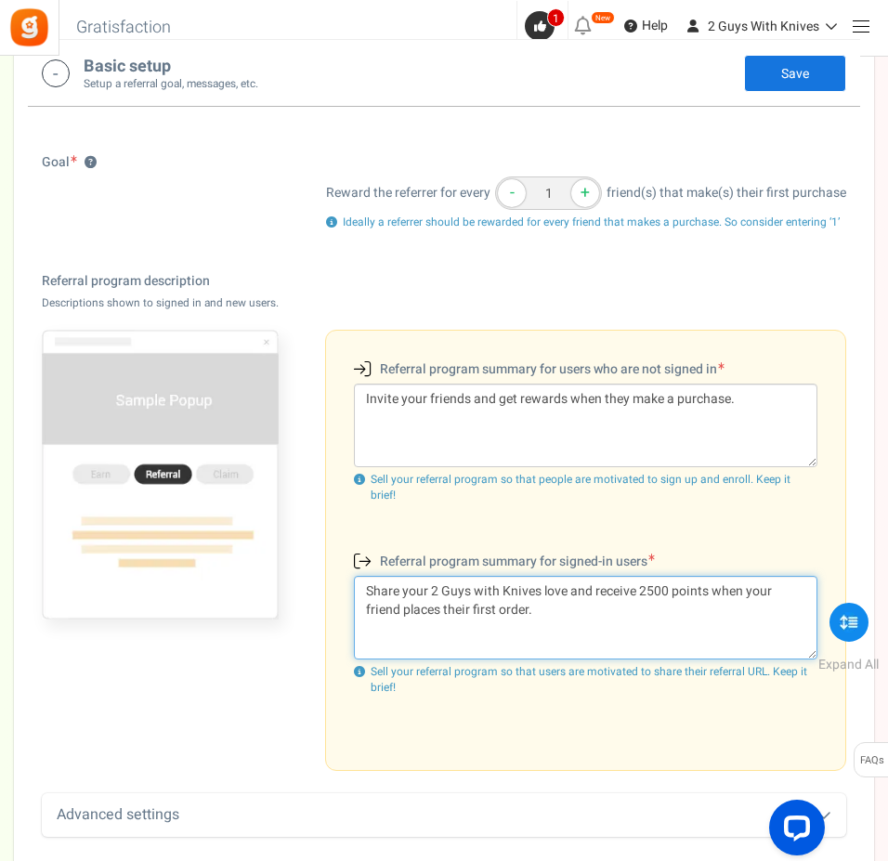
click at [571, 600] on textarea "Share your 2 Guys with Knives love and receive 2500 points when your friend pla…" at bounding box center [585, 618] width 463 height 84
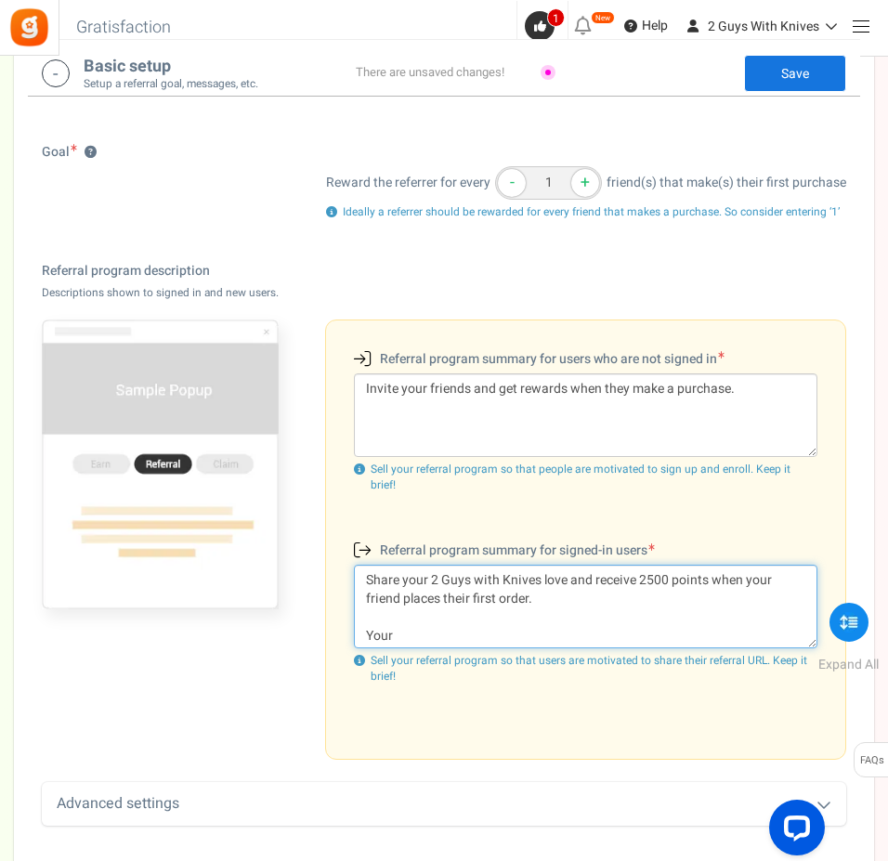
click at [482, 621] on textarea "Share your 2 Guys with Knives love and receive 2500 points when your friend pla…" at bounding box center [585, 606] width 463 height 84
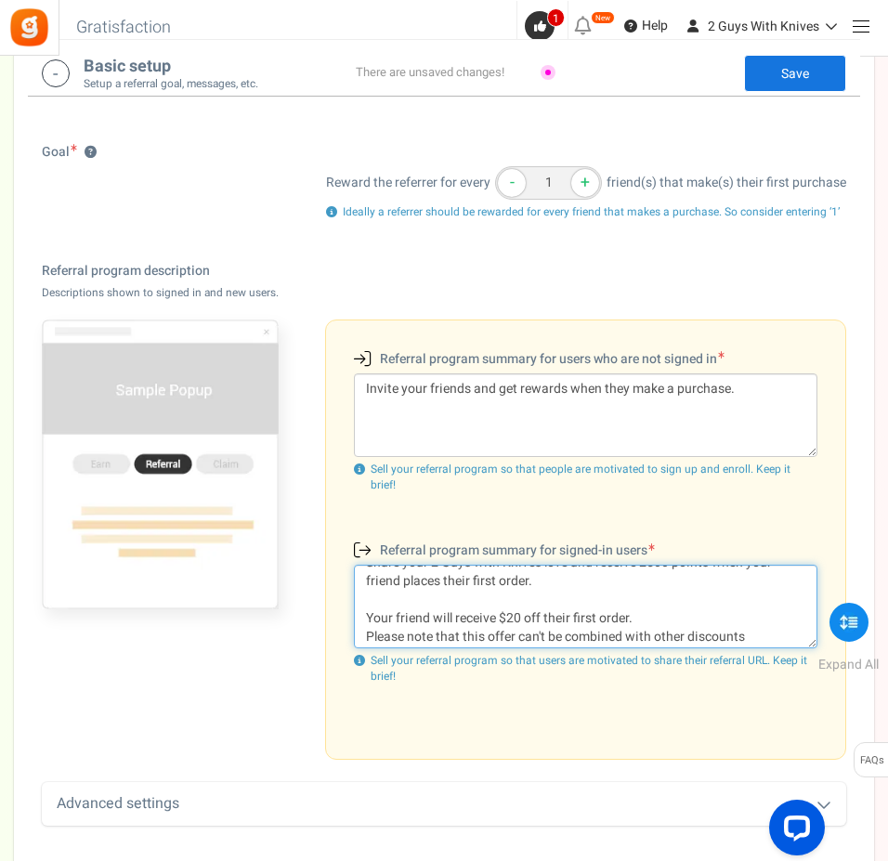
click at [763, 627] on textarea "Share your 2 Guys with Knives love and receive 2500 points when your friend pla…" at bounding box center [585, 606] width 463 height 84
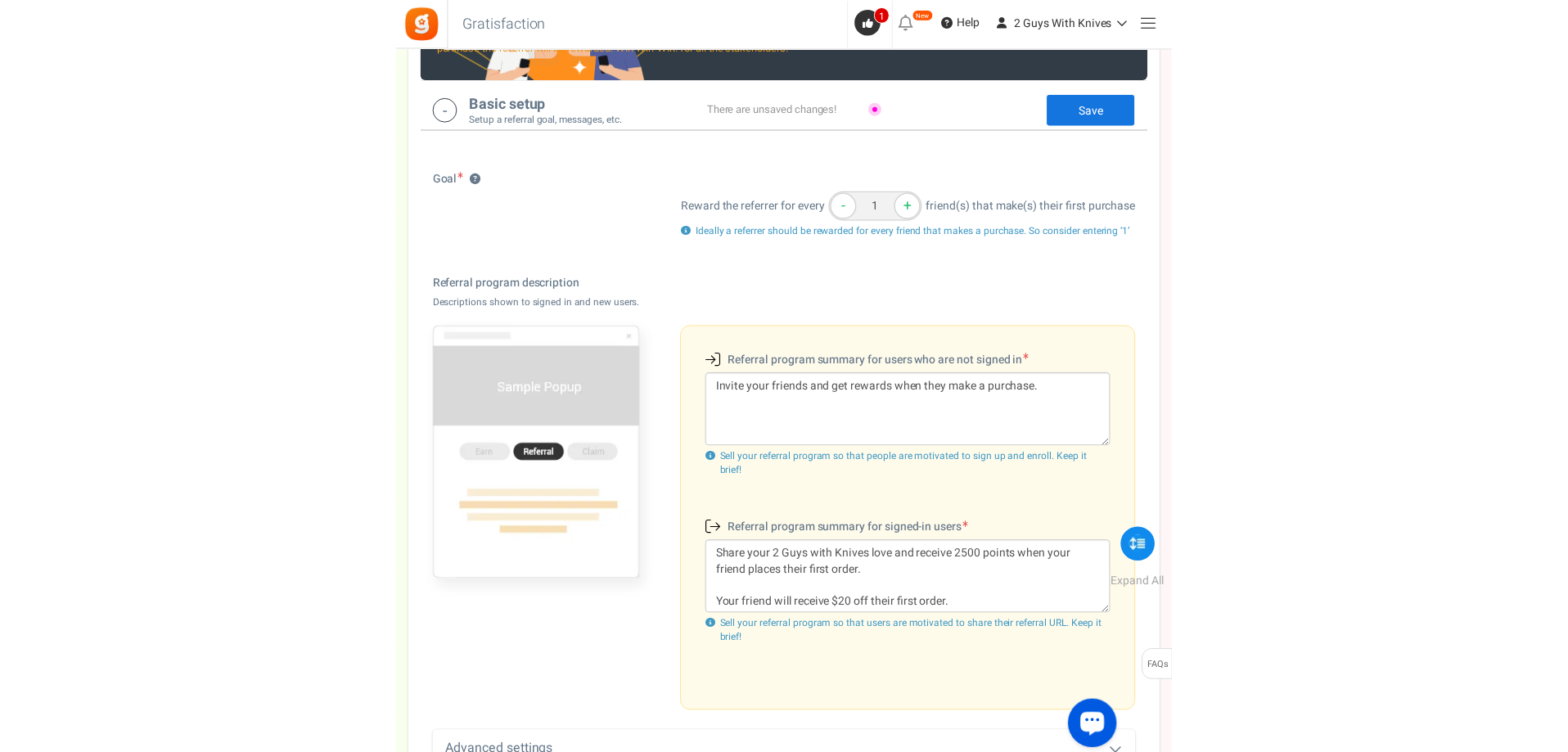
scroll to position [260, 0]
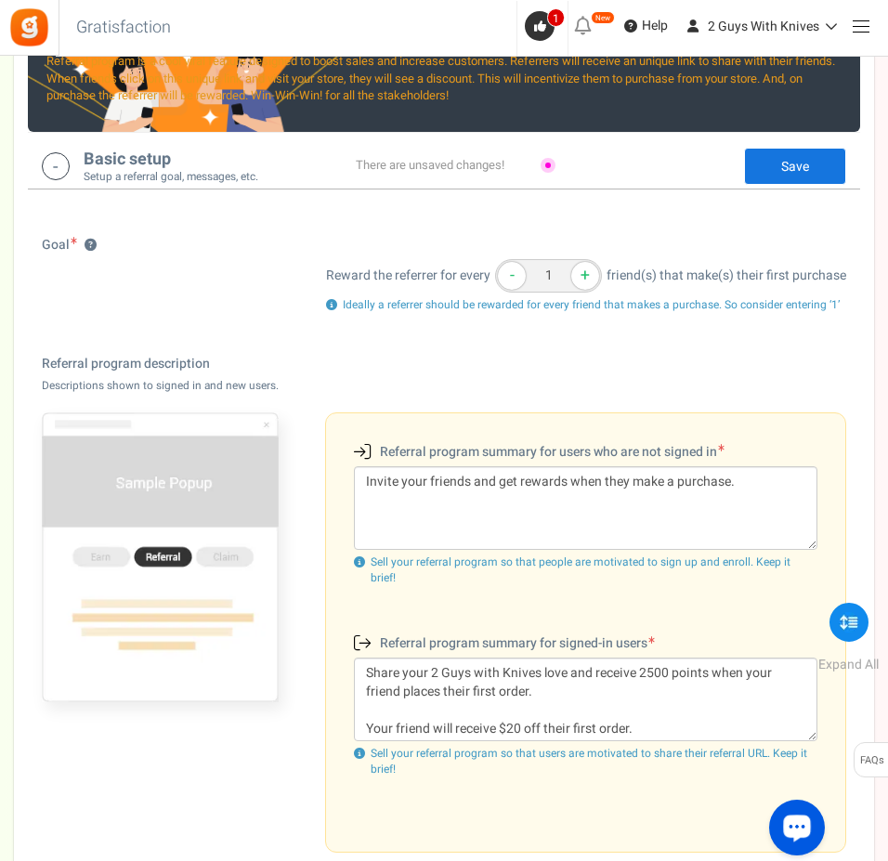
click at [782, 162] on link "Save" at bounding box center [795, 166] width 102 height 37
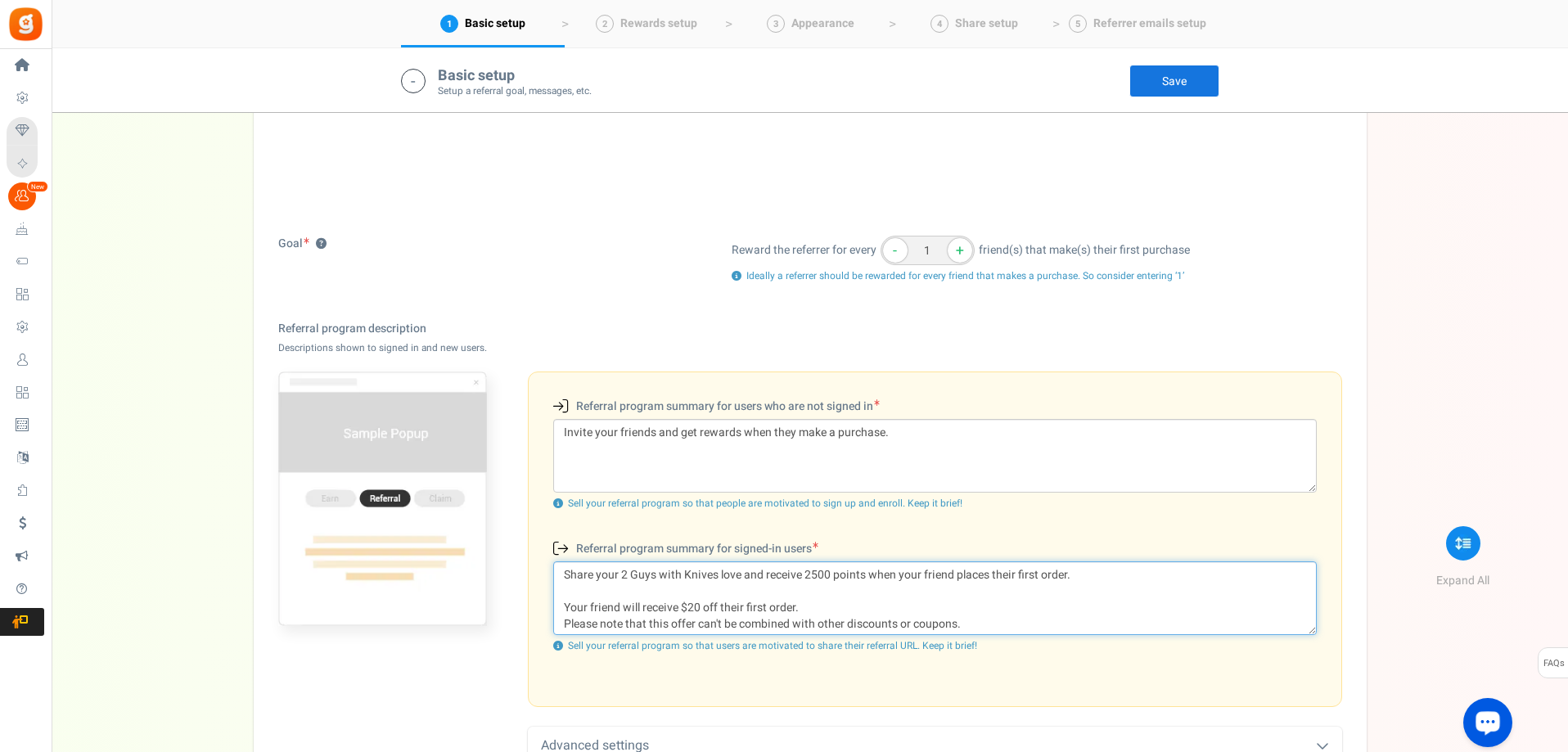
click at [866, 593] on textarea "Share your 2 Guys with Knives love and receive 2500 points when your friend pla…" at bounding box center [935, 599] width 763 height 74
click at [1166, 84] on link "Save" at bounding box center [1174, 80] width 90 height 33
drag, startPoint x: 607, startPoint y: 592, endPoint x: 524, endPoint y: 585, distance: 83.3
click at [524, 585] on div "NOTE Description will appear on the popup based on the scenarios Referral progr…" at bounding box center [810, 535] width 1064 height 344
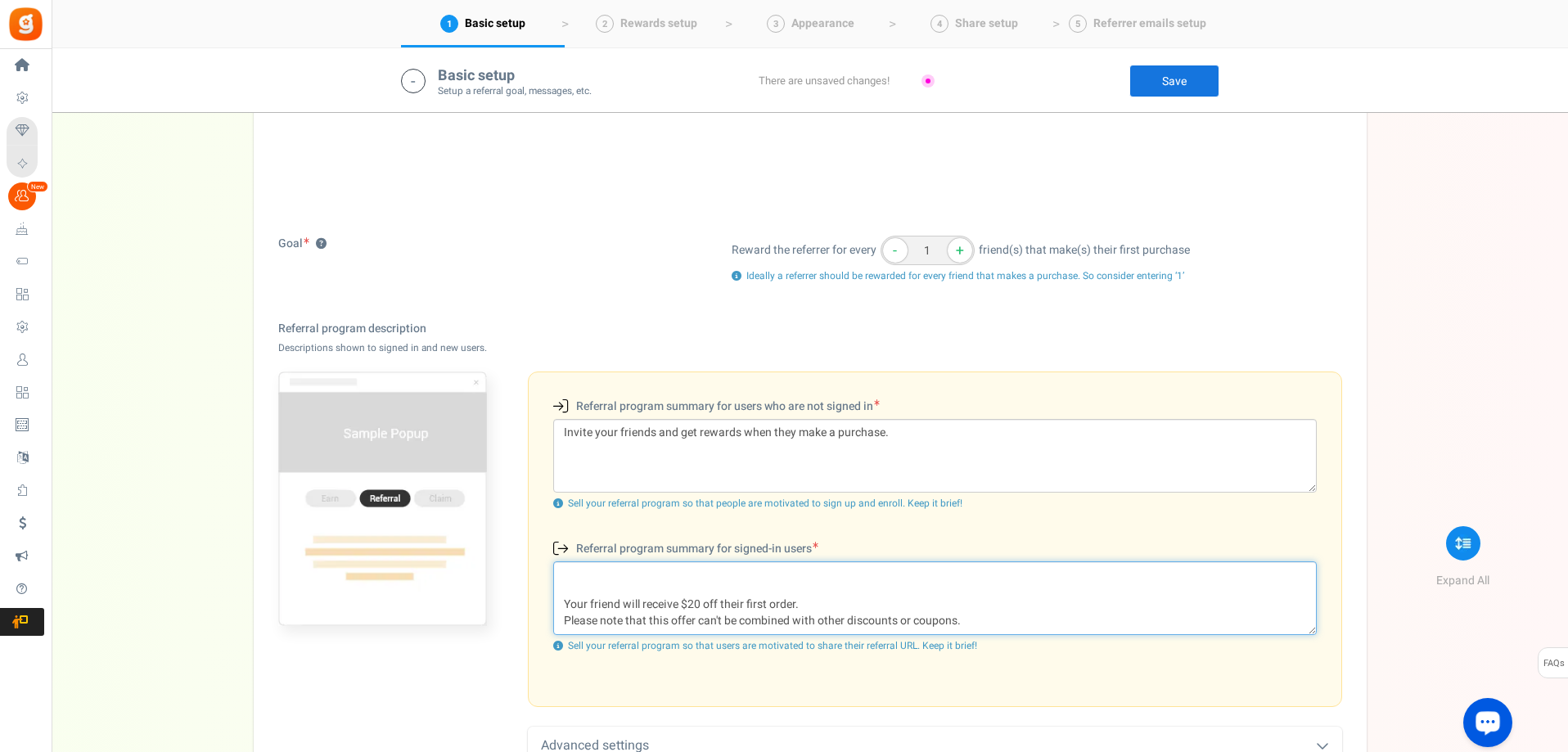
click at [856, 607] on textarea "Share your 2 Guys with Knives love and receive 2500 points when your friend pla…" at bounding box center [935, 599] width 763 height 74
click at [809, 570] on textarea "Share your 2 Guys with Knives love and receive 2500 points when your friend pla…" at bounding box center [935, 599] width 763 height 74
type textarea "Share your 2 Guys with Knives love and receive 2500 points when your friend pla…"
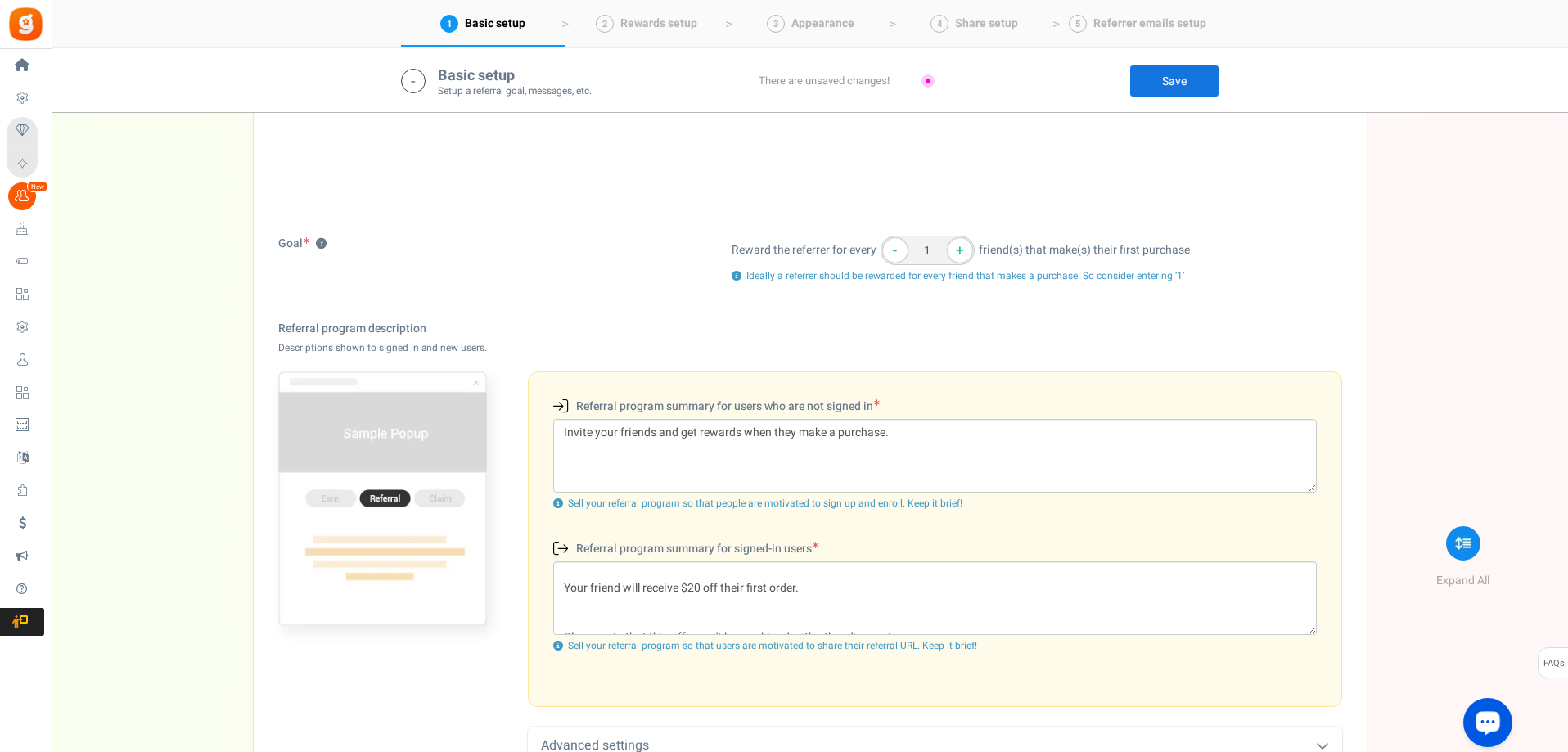
click at [1181, 81] on link "Save" at bounding box center [1174, 80] width 90 height 33
